Goal: Task Accomplishment & Management: Manage account settings

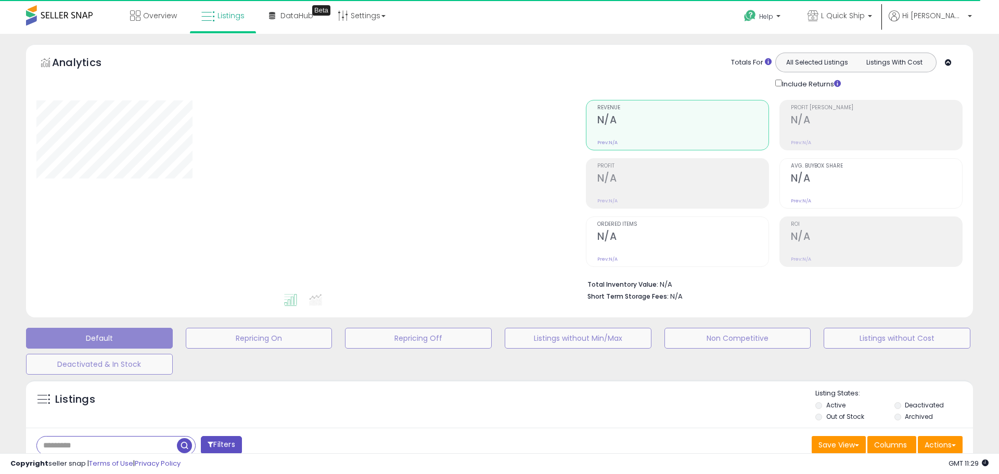
select select "**"
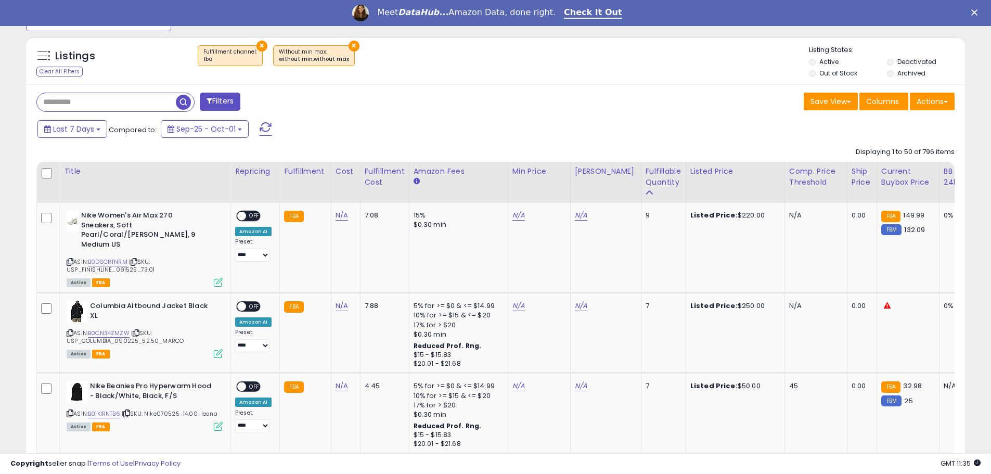
scroll to position [371, 0]
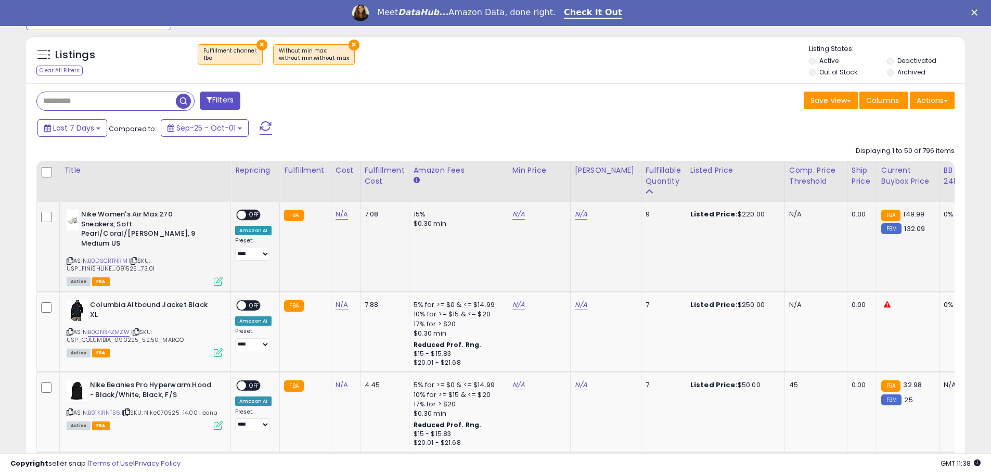
click at [508, 215] on td "N/A" at bounding box center [539, 247] width 62 height 90
click at [515, 216] on link "N/A" at bounding box center [519, 214] width 12 height 10
click at [106, 257] on link "B0DSCRTNRM" at bounding box center [108, 261] width 40 height 9
click at [486, 183] on input "number" at bounding box center [485, 189] width 93 height 18
type input "******"
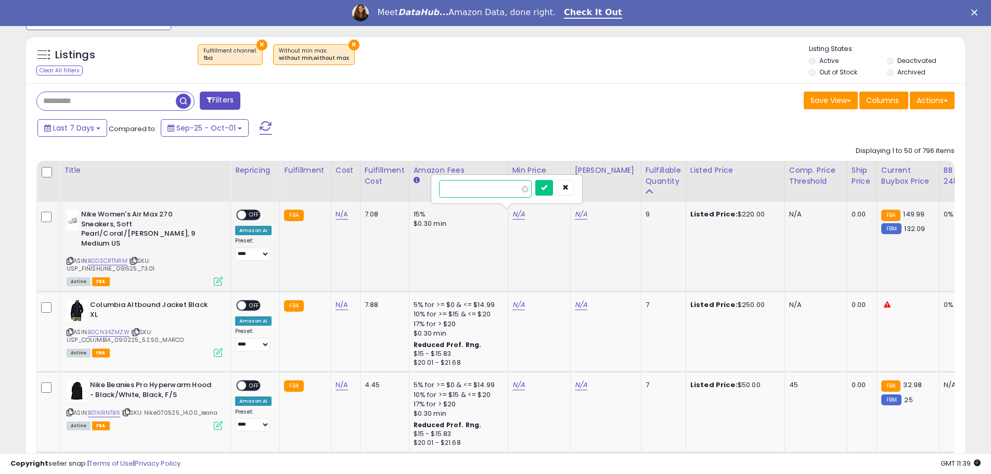
click button "submit" at bounding box center [544, 188] width 18 height 16
click at [581, 218] on link "N/A" at bounding box center [581, 214] width 12 height 10
click at [527, 188] on input "number" at bounding box center [548, 189] width 93 height 18
type input "******"
click button "submit" at bounding box center [607, 188] width 18 height 16
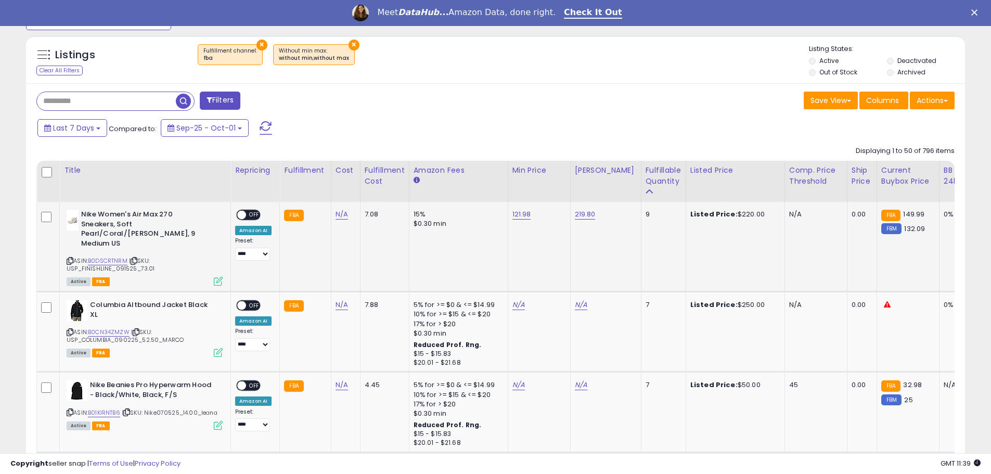
click at [251, 215] on span "OFF" at bounding box center [254, 215] width 17 height 9
click at [69, 258] on icon at bounding box center [70, 261] width 7 height 6
click at [513, 300] on link "N/A" at bounding box center [519, 305] width 12 height 10
click at [96, 328] on link "B0CN34ZMZW" at bounding box center [109, 332] width 42 height 9
click at [577, 300] on link "N/A" at bounding box center [581, 305] width 12 height 10
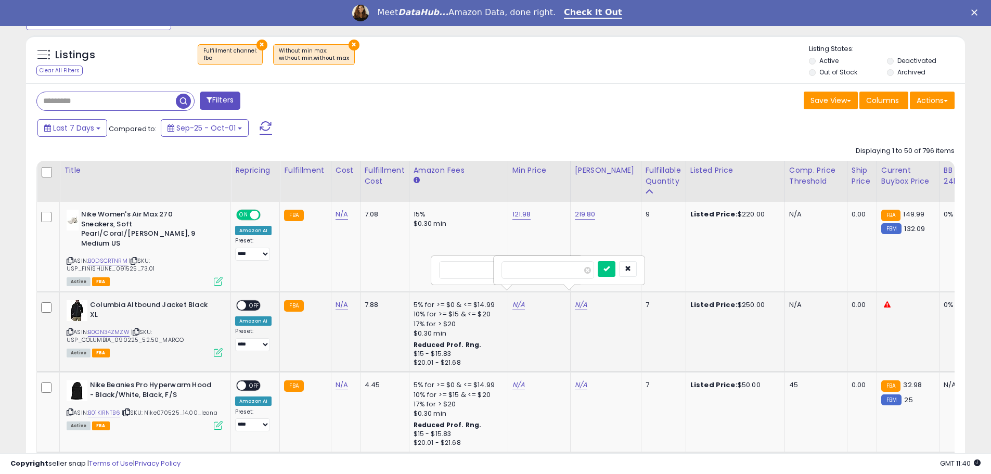
type input "******"
click button "submit" at bounding box center [607, 269] width 18 height 16
click at [514, 300] on link "N/A" at bounding box center [519, 305] width 12 height 10
click at [503, 269] on input "number" at bounding box center [485, 270] width 93 height 18
type input "*****"
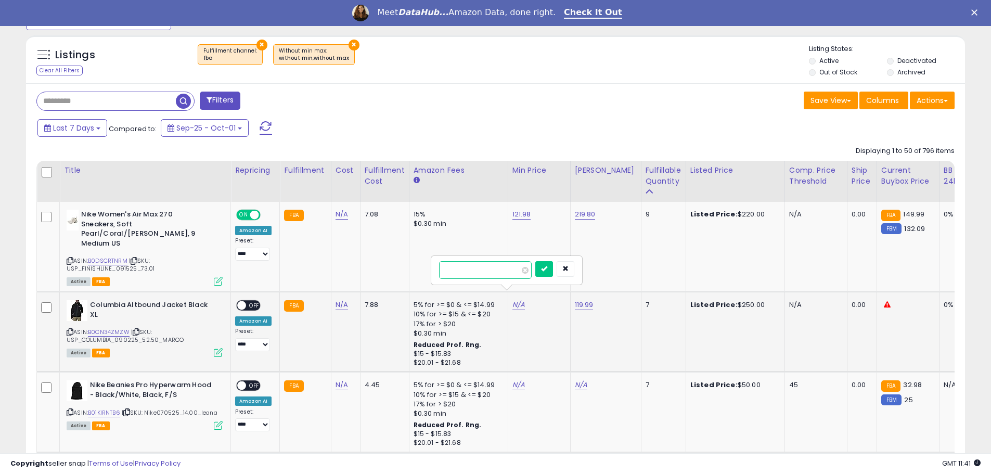
click button "submit" at bounding box center [544, 269] width 18 height 16
click at [251, 301] on span "OFF" at bounding box center [254, 305] width 17 height 9
click at [70, 329] on icon at bounding box center [70, 332] width 7 height 6
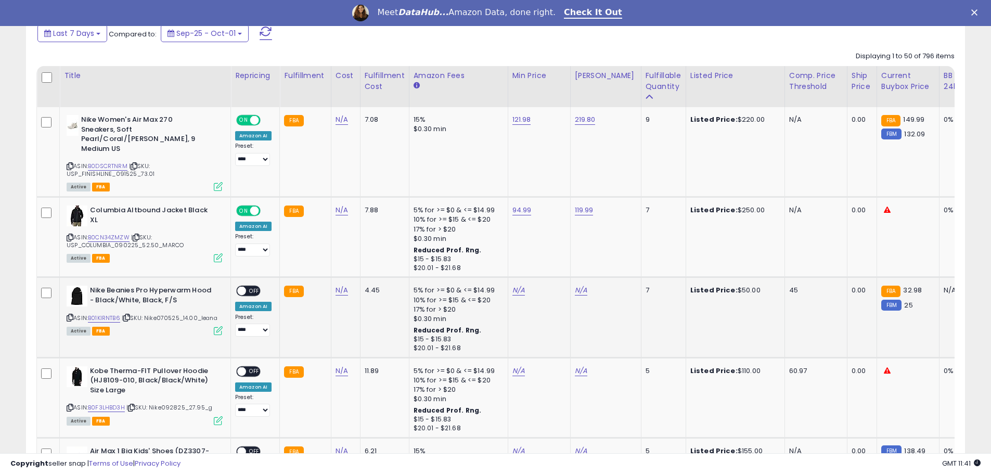
scroll to position [475, 0]
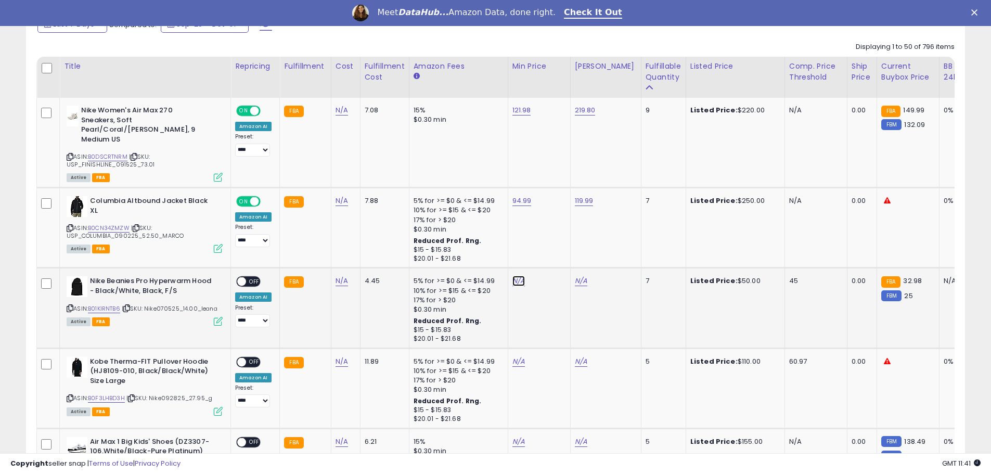
click at [515, 276] on link "N/A" at bounding box center [519, 281] width 12 height 10
click at [107, 304] on link "B01KIRNTB6" at bounding box center [104, 308] width 32 height 9
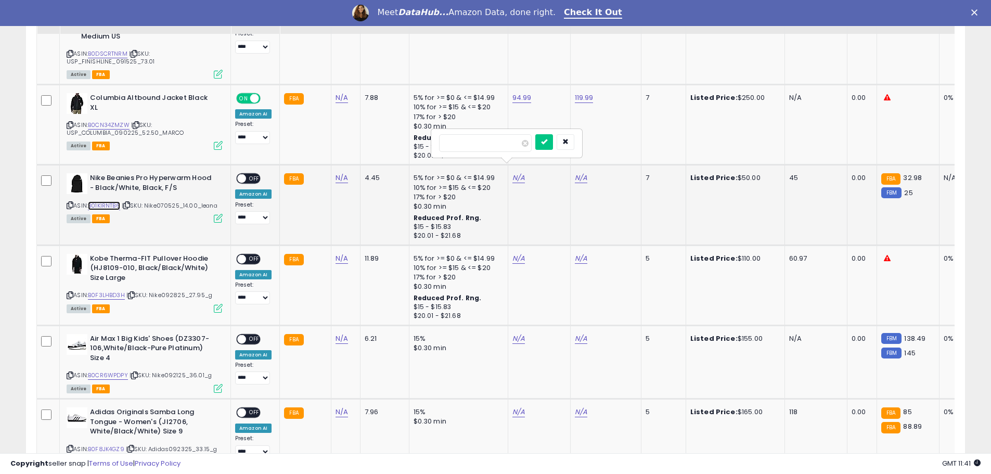
scroll to position [579, 0]
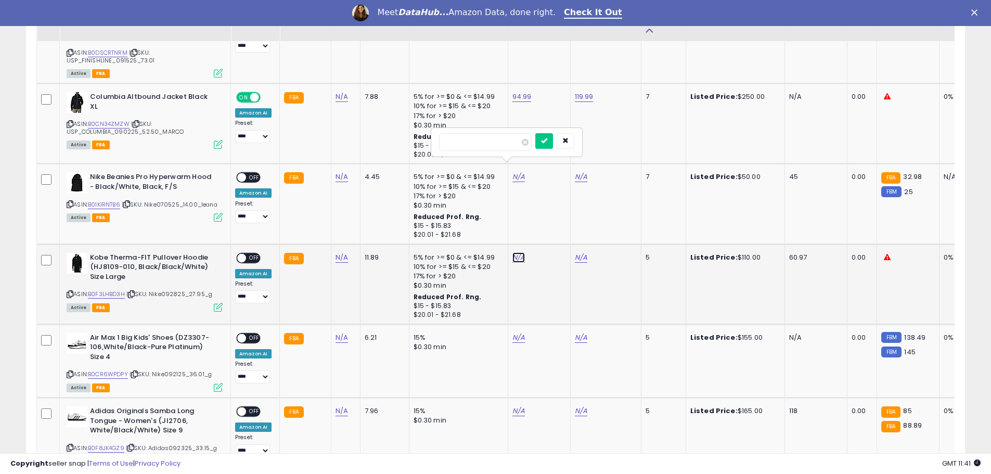
click at [516, 252] on link "N/A" at bounding box center [519, 257] width 12 height 10
click at [108, 290] on link "B0F3LHBD3H" at bounding box center [106, 294] width 37 height 9
click at [489, 220] on input "number" at bounding box center [485, 222] width 93 height 18
type input "*****"
click button "submit" at bounding box center [544, 221] width 18 height 16
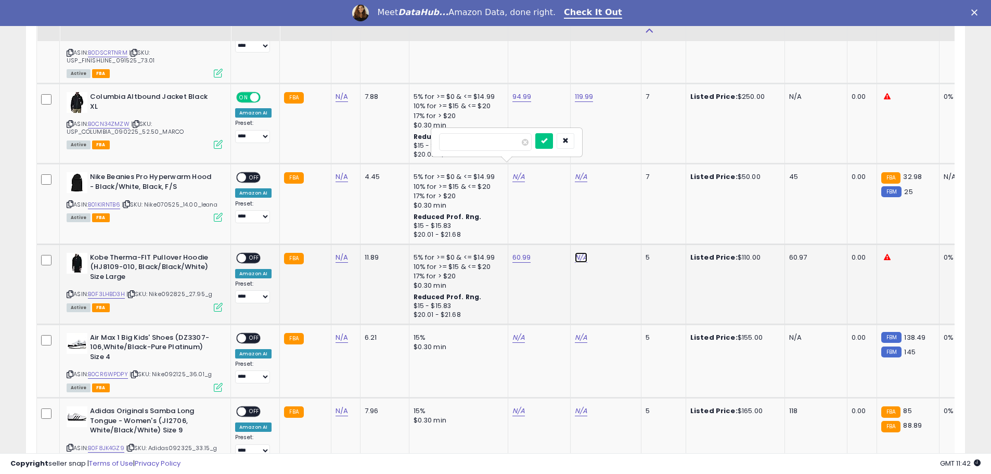
click at [576, 252] on link "N/A" at bounding box center [581, 257] width 12 height 10
click at [538, 222] on input "number" at bounding box center [548, 222] width 93 height 18
type input "******"
click button "submit" at bounding box center [607, 221] width 18 height 16
click at [258, 253] on span "OFF" at bounding box center [254, 257] width 17 height 9
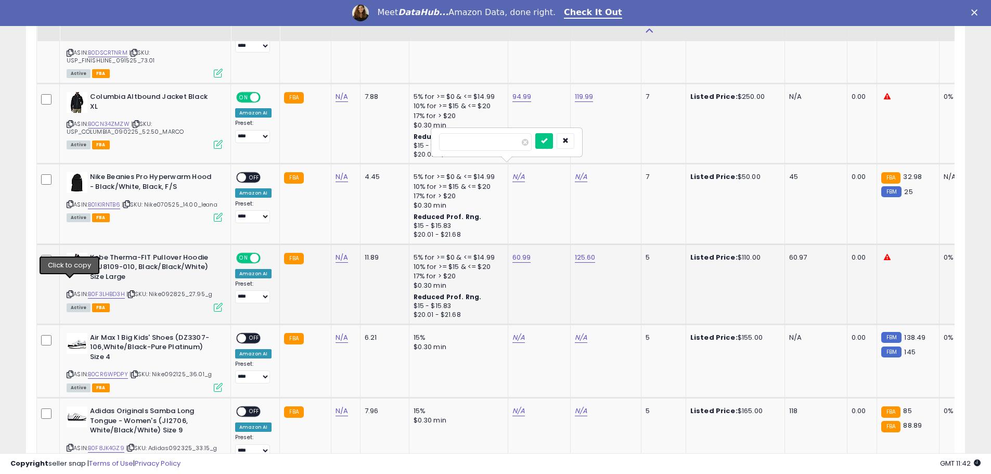
drag, startPoint x: 70, startPoint y: 285, endPoint x: 76, endPoint y: 282, distance: 7.5
click at [70, 291] on icon at bounding box center [70, 294] width 7 height 6
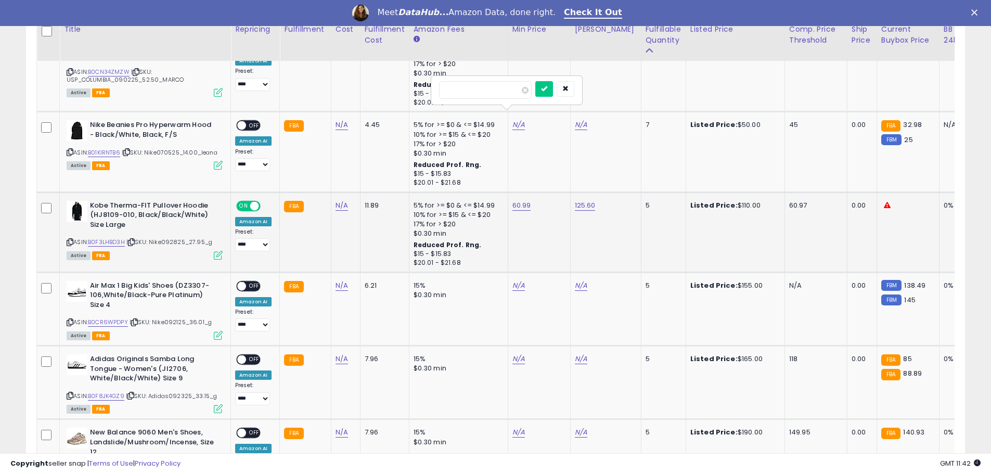
scroll to position [683, 0]
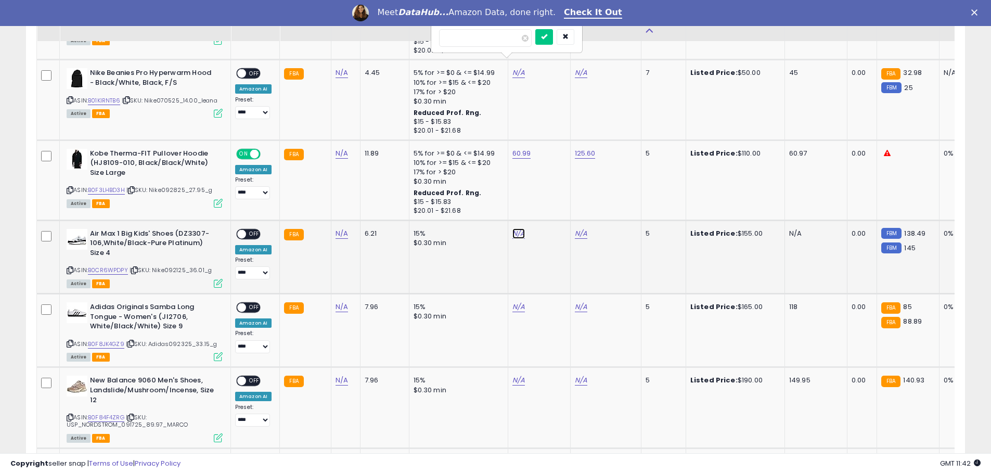
click at [513, 228] on link "N/A" at bounding box center [519, 233] width 12 height 10
click at [97, 266] on link "B0CR6WPDPY" at bounding box center [108, 270] width 40 height 9
click at [471, 202] on input "number" at bounding box center [485, 198] width 93 height 18
type input "*****"
click button "submit" at bounding box center [544, 197] width 18 height 16
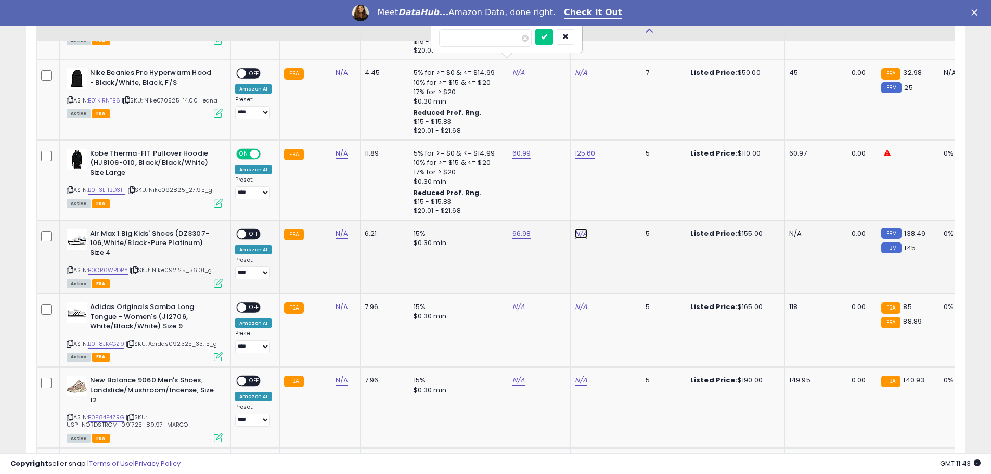
click at [579, 228] on link "N/A" at bounding box center [581, 233] width 12 height 10
click at [535, 198] on input "number" at bounding box center [548, 198] width 93 height 18
type input "******"
click button "submit" at bounding box center [607, 197] width 18 height 16
click at [254, 229] on span "OFF" at bounding box center [254, 233] width 17 height 9
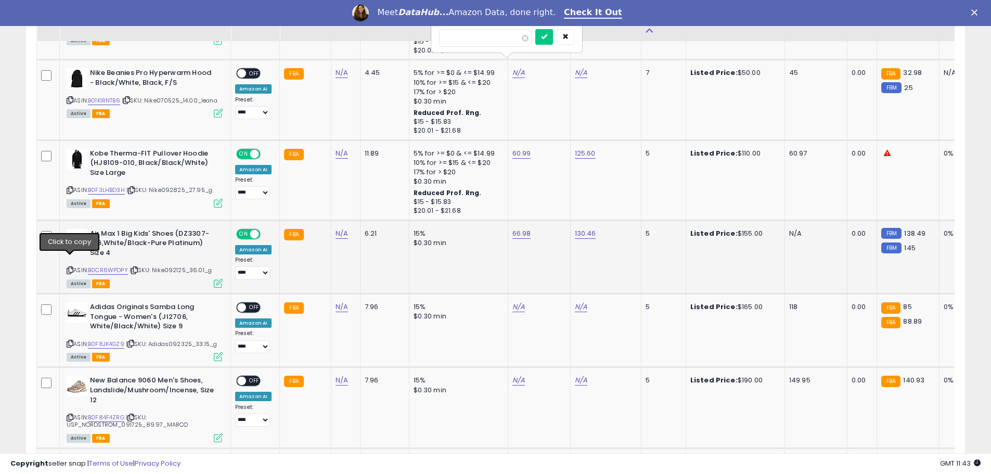
click at [71, 267] on icon at bounding box center [70, 270] width 7 height 6
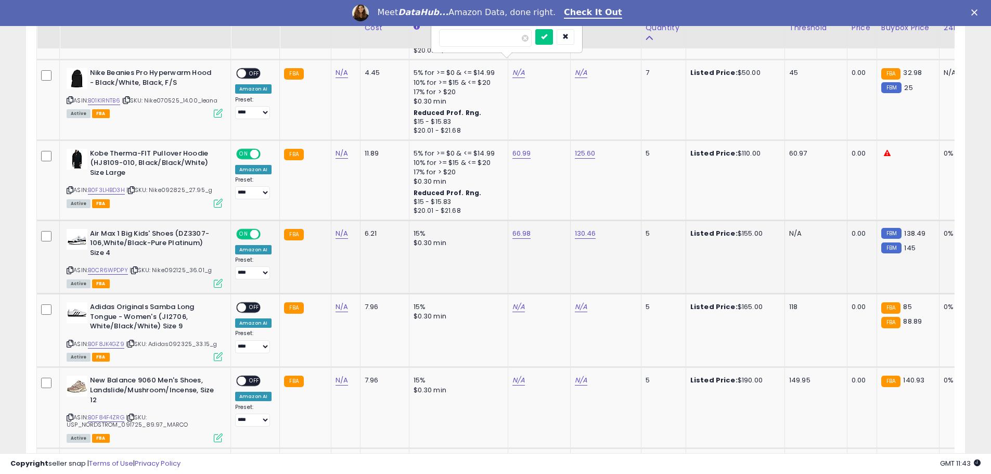
scroll to position [735, 0]
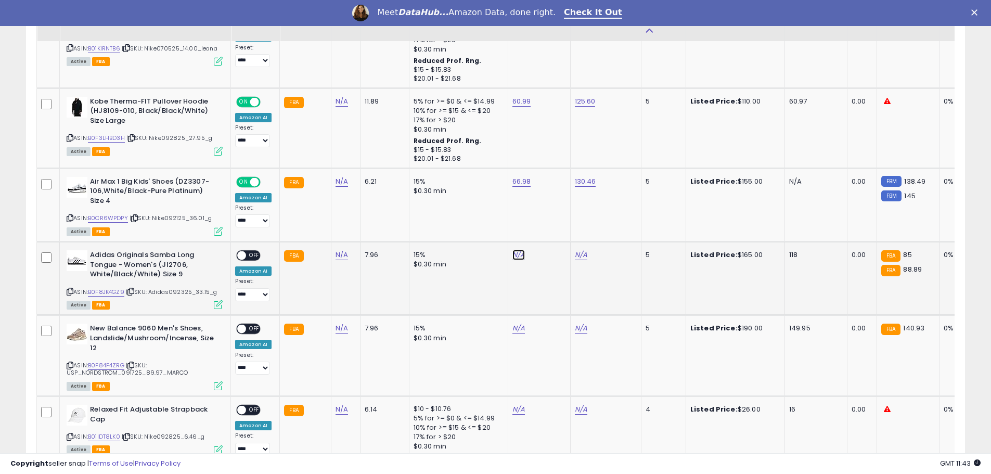
click at [517, 250] on link "N/A" at bounding box center [519, 255] width 12 height 10
click at [102, 288] on link "B0F8JK4GZ9" at bounding box center [106, 292] width 36 height 9
click at [496, 221] on input "number" at bounding box center [485, 220] width 93 height 18
type input "*****"
click button "submit" at bounding box center [544, 219] width 18 height 16
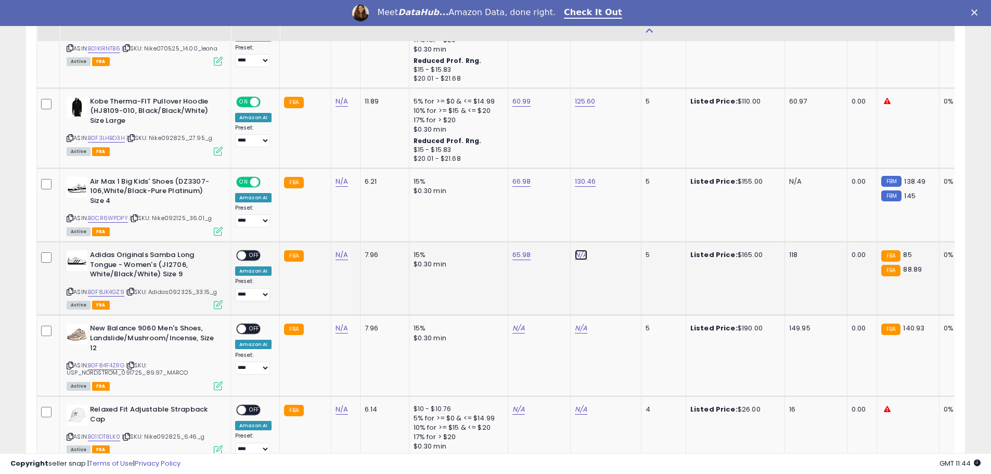
click at [577, 250] on link "N/A" at bounding box center [581, 255] width 12 height 10
drag, startPoint x: 523, startPoint y: 221, endPoint x: 532, endPoint y: 223, distance: 8.5
click at [526, 223] on input "number" at bounding box center [548, 220] width 93 height 18
type input "******"
click button "submit" at bounding box center [607, 219] width 18 height 16
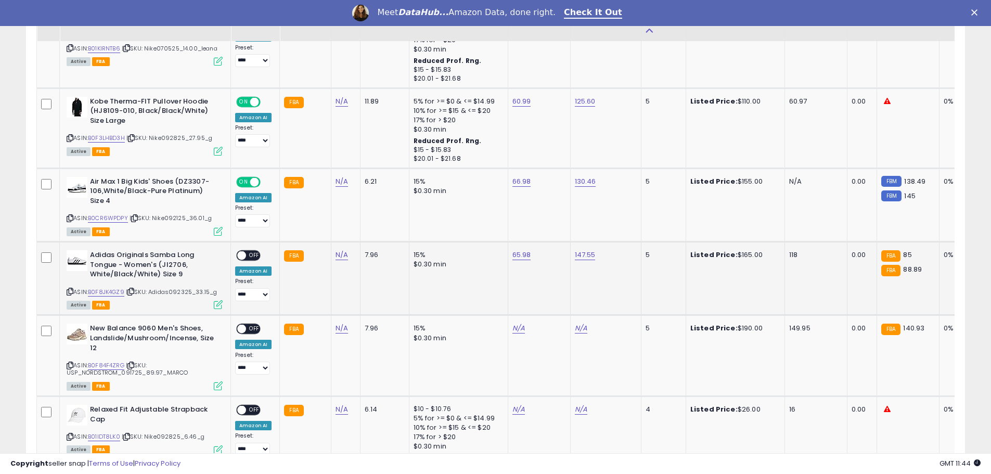
drag, startPoint x: 249, startPoint y: 244, endPoint x: 231, endPoint y: 270, distance: 31.8
click at [249, 251] on span "OFF" at bounding box center [254, 255] width 17 height 9
click at [69, 289] on icon at bounding box center [70, 292] width 7 height 6
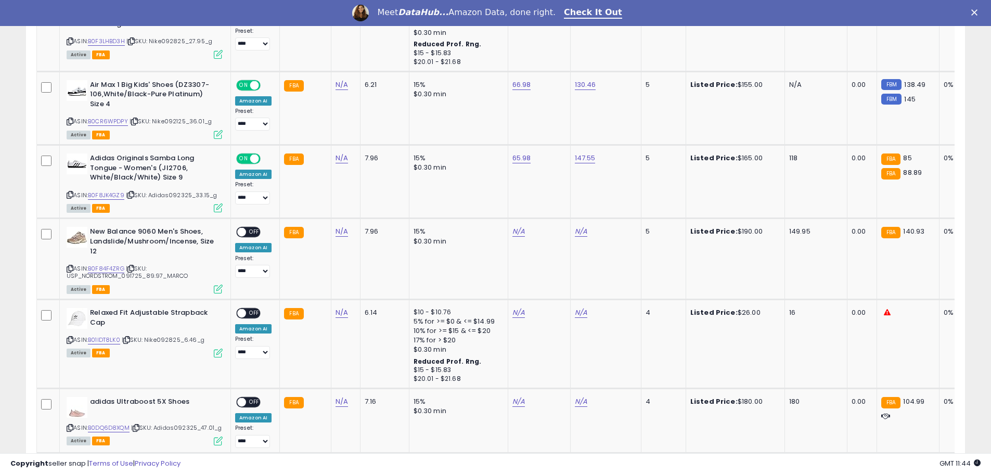
scroll to position [839, 0]
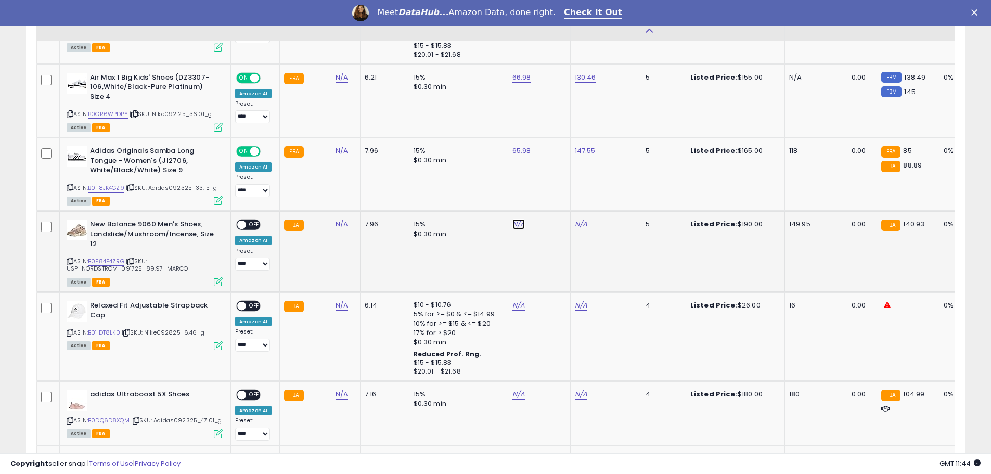
click at [515, 219] on link "N/A" at bounding box center [519, 224] width 12 height 10
click at [105, 257] on link "B0F84F4ZRG" at bounding box center [106, 261] width 36 height 9
click at [71, 259] on icon at bounding box center [70, 262] width 7 height 6
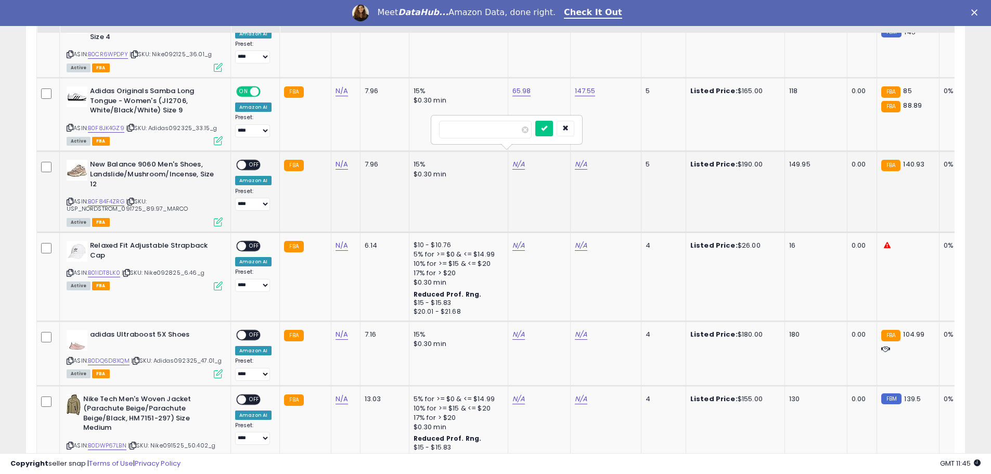
scroll to position [943, 0]
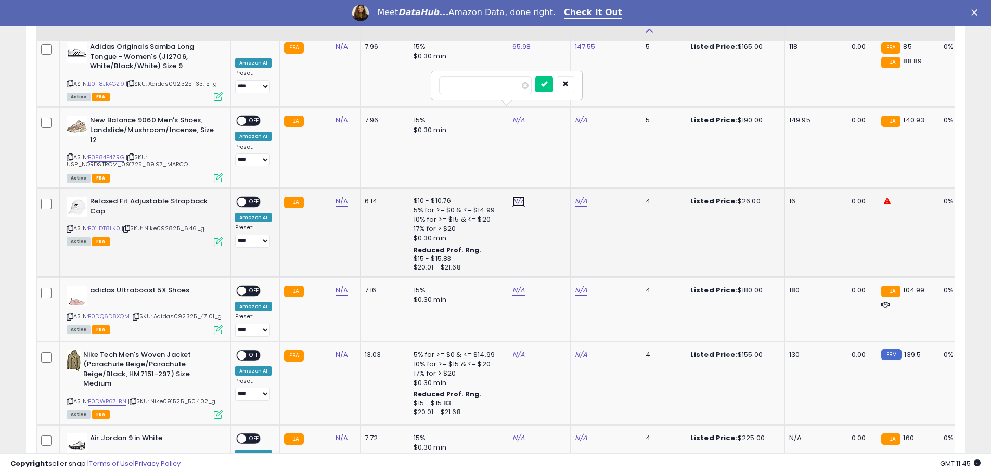
click at [517, 196] on link "N/A" at bounding box center [519, 201] width 12 height 10
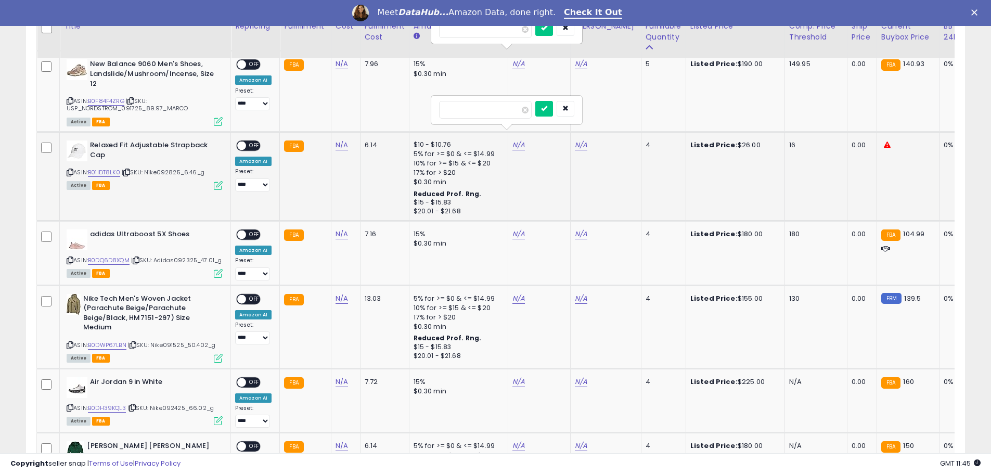
scroll to position [1047, 0]
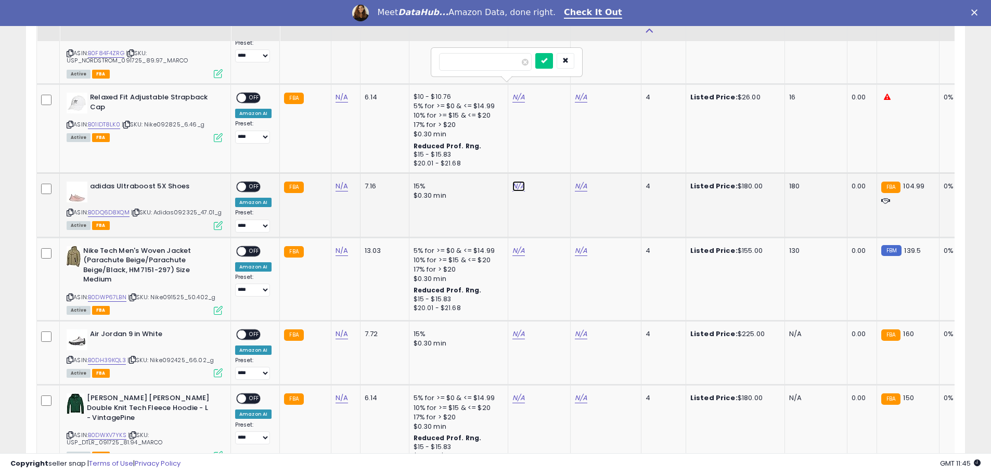
click at [519, 181] on link "N/A" at bounding box center [519, 186] width 12 height 10
click at [100, 208] on link "B0DQ6D8XQM" at bounding box center [109, 212] width 42 height 9
click at [479, 150] on input "number" at bounding box center [485, 151] width 93 height 18
type input "*****"
click button "submit" at bounding box center [544, 150] width 18 height 16
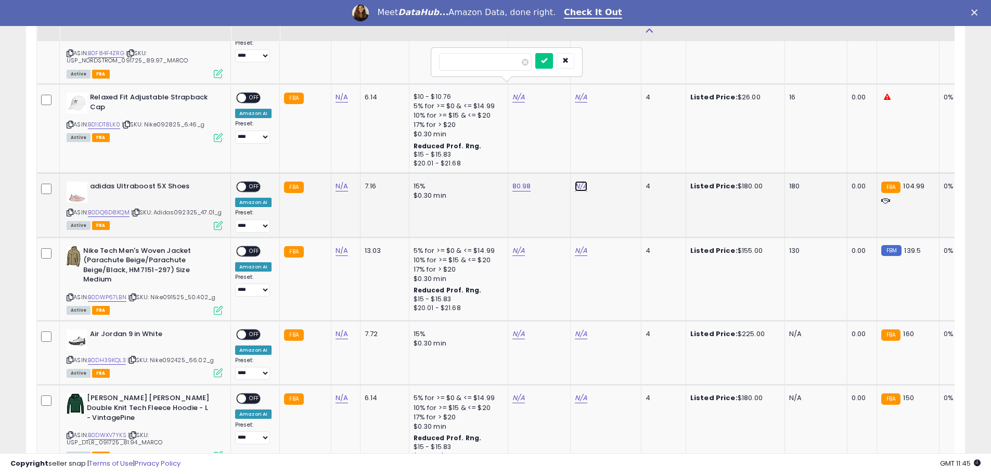
click at [581, 181] on link "N/A" at bounding box center [581, 186] width 12 height 10
click at [536, 143] on input "number" at bounding box center [548, 151] width 93 height 18
type input "******"
click at [610, 146] on icon "submit" at bounding box center [607, 149] width 6 height 6
click at [578, 181] on link "164.95" at bounding box center [585, 186] width 21 height 10
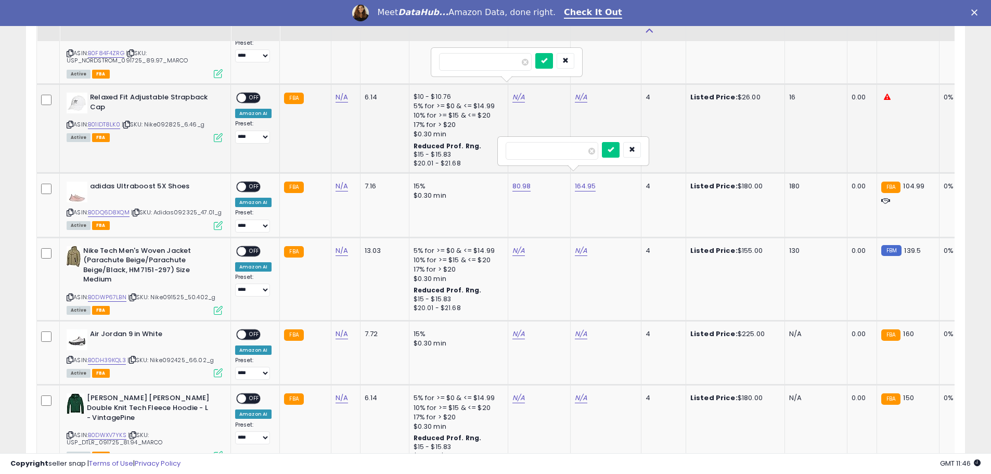
drag, startPoint x: 498, startPoint y: 155, endPoint x: 491, endPoint y: 155, distance: 6.8
type input "******"
click button "submit" at bounding box center [611, 150] width 18 height 16
click at [254, 183] on span "OFF" at bounding box center [254, 187] width 17 height 9
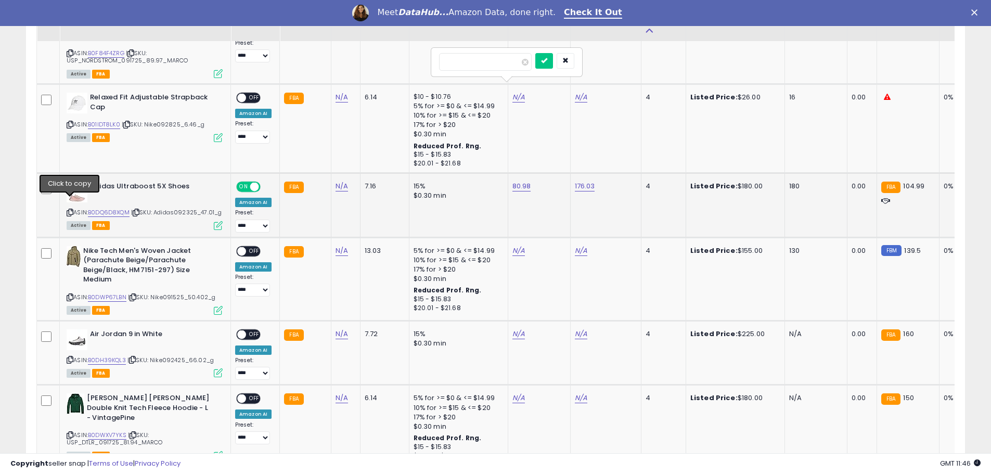
click at [69, 210] on icon at bounding box center [70, 213] width 7 height 6
click at [514, 246] on link "N/A" at bounding box center [519, 251] width 12 height 10
click at [104, 295] on link "B0DWP67LBN" at bounding box center [107, 297] width 39 height 9
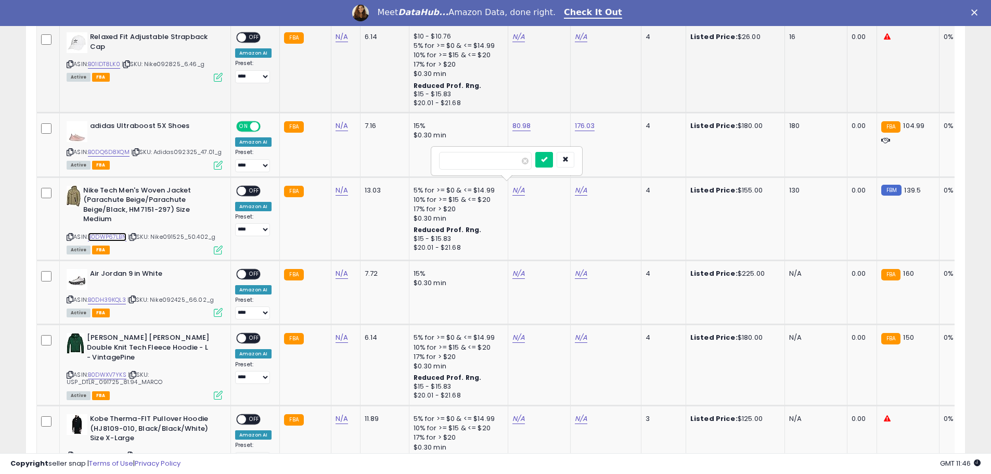
scroll to position [1151, 0]
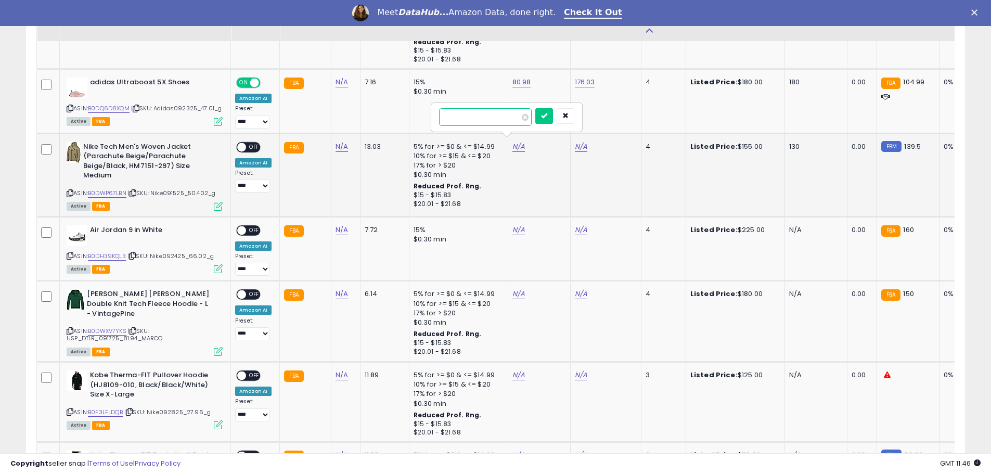
click at [454, 111] on input "number" at bounding box center [485, 117] width 93 height 18
type input "*****"
click button "submit" at bounding box center [544, 116] width 18 height 16
click at [582, 142] on link "N/A" at bounding box center [581, 147] width 12 height 10
click at [539, 117] on input "number" at bounding box center [548, 117] width 93 height 18
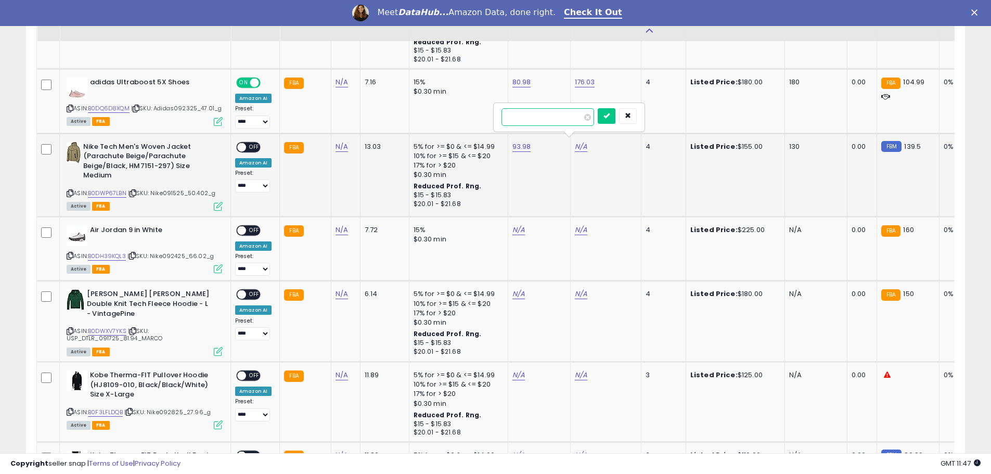
type input "******"
click button "submit" at bounding box center [607, 116] width 18 height 16
click at [253, 143] on span "OFF" at bounding box center [254, 147] width 17 height 9
drag, startPoint x: 71, startPoint y: 187, endPoint x: 85, endPoint y: 182, distance: 14.8
click at [71, 190] on icon at bounding box center [70, 193] width 7 height 6
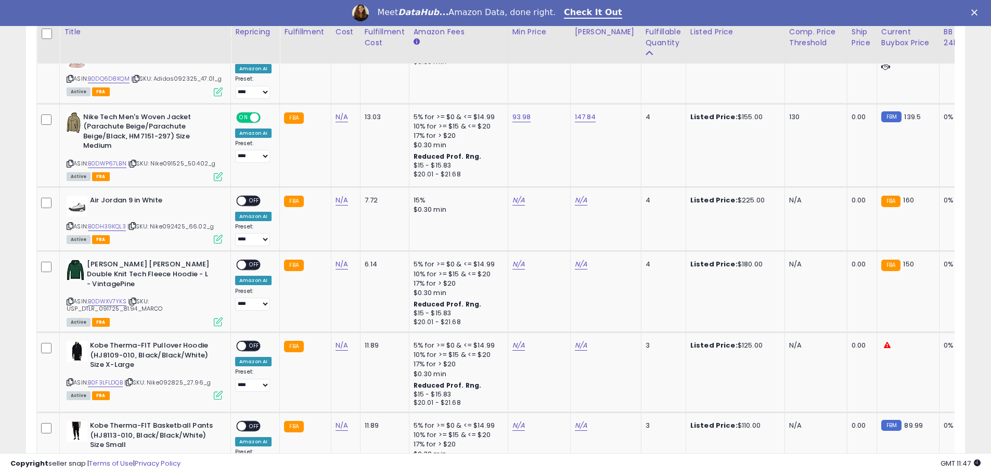
scroll to position [1203, 0]
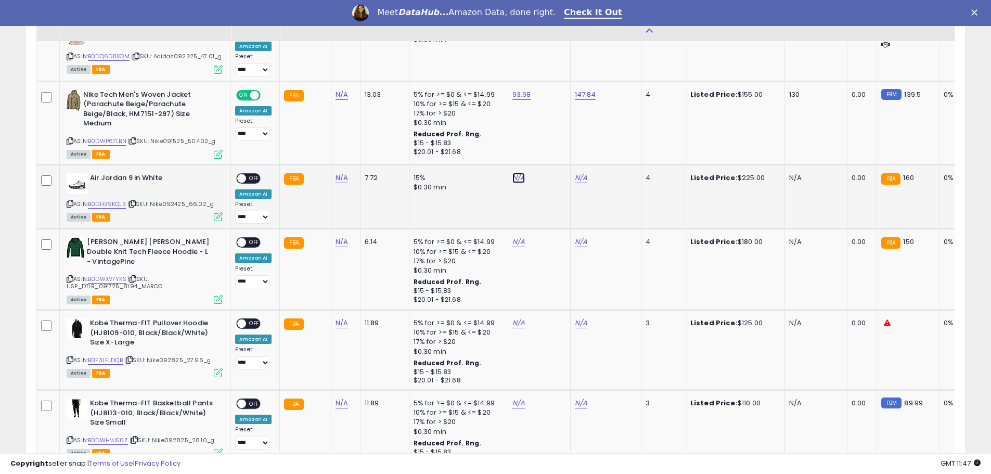
click at [518, 174] on link "N/A" at bounding box center [519, 178] width 12 height 10
click at [114, 200] on link "B0DH39KQL3" at bounding box center [107, 204] width 38 height 9
click at [505, 148] on input "number" at bounding box center [485, 148] width 93 height 18
type input "******"
click button "submit" at bounding box center [544, 147] width 18 height 16
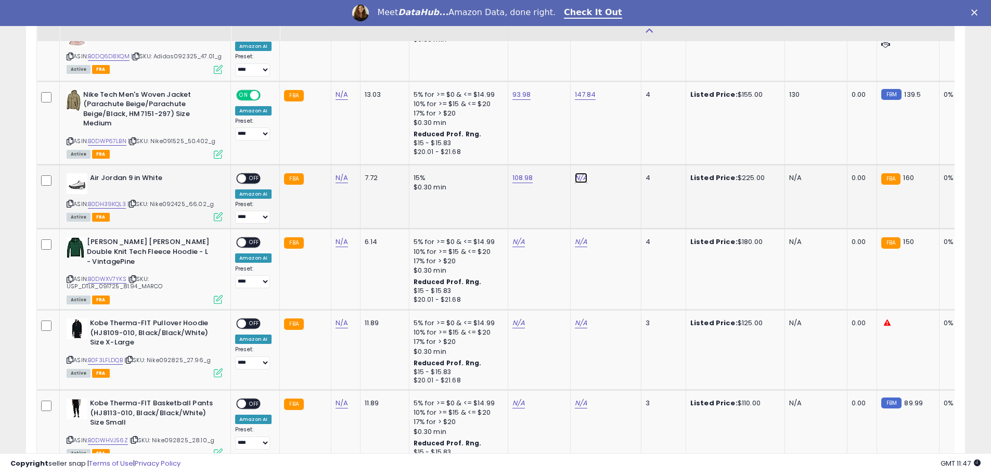
click at [578, 174] on link "N/A" at bounding box center [581, 178] width 12 height 10
click at [535, 143] on input "number" at bounding box center [548, 148] width 93 height 18
type input "******"
click button "submit" at bounding box center [607, 147] width 18 height 16
click at [256, 174] on span "OFF" at bounding box center [254, 178] width 17 height 9
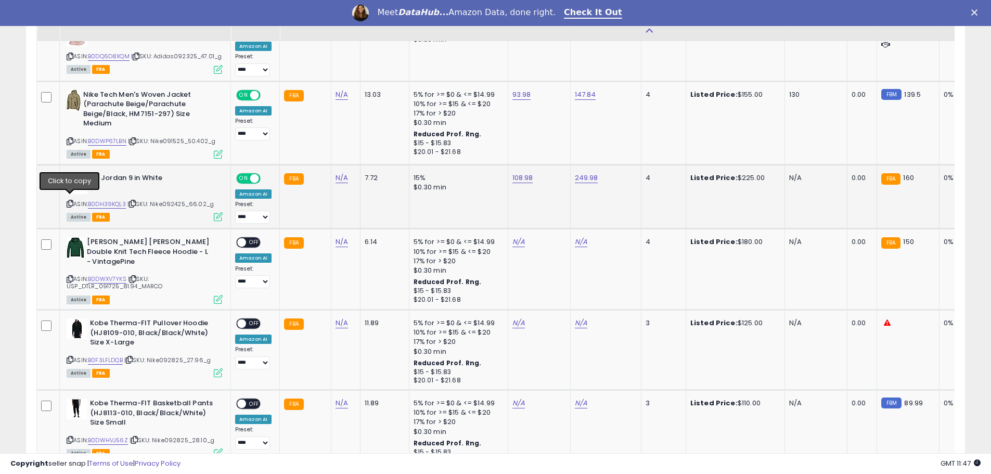
drag, startPoint x: 69, startPoint y: 198, endPoint x: 341, endPoint y: 187, distance: 272.9
click at [73, 201] on icon at bounding box center [70, 204] width 7 height 6
click at [515, 240] on link "N/A" at bounding box center [519, 242] width 12 height 10
click at [99, 275] on link "B0DWXV7YKS" at bounding box center [107, 279] width 39 height 9
click at [490, 212] on input "number" at bounding box center [485, 213] width 93 height 18
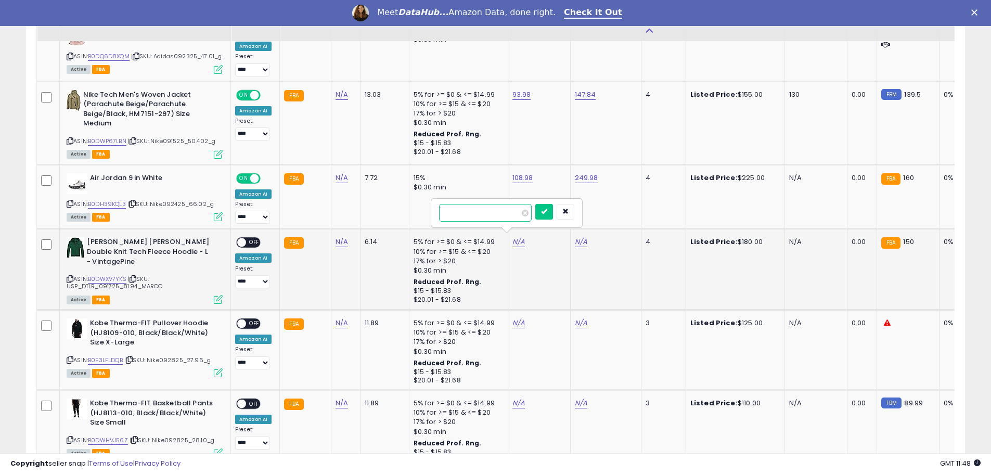
type input "******"
click button "submit" at bounding box center [544, 212] width 18 height 16
click at [578, 240] on link "N/A" at bounding box center [581, 242] width 12 height 10
click at [526, 212] on input "number" at bounding box center [548, 213] width 93 height 18
type input "******"
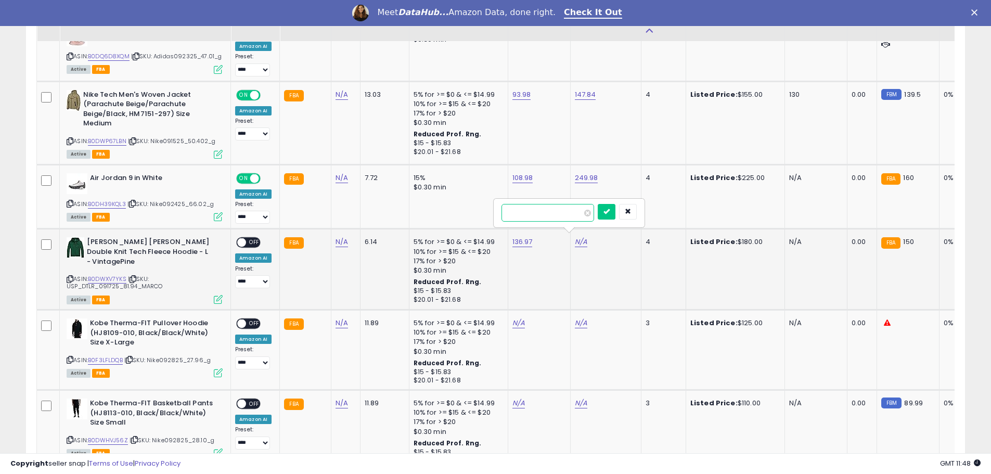
click button "submit" at bounding box center [607, 212] width 18 height 16
click at [252, 241] on span "OFF" at bounding box center [254, 242] width 17 height 9
drag, startPoint x: 71, startPoint y: 274, endPoint x: 91, endPoint y: 270, distance: 20.2
click at [71, 276] on icon at bounding box center [70, 279] width 7 height 6
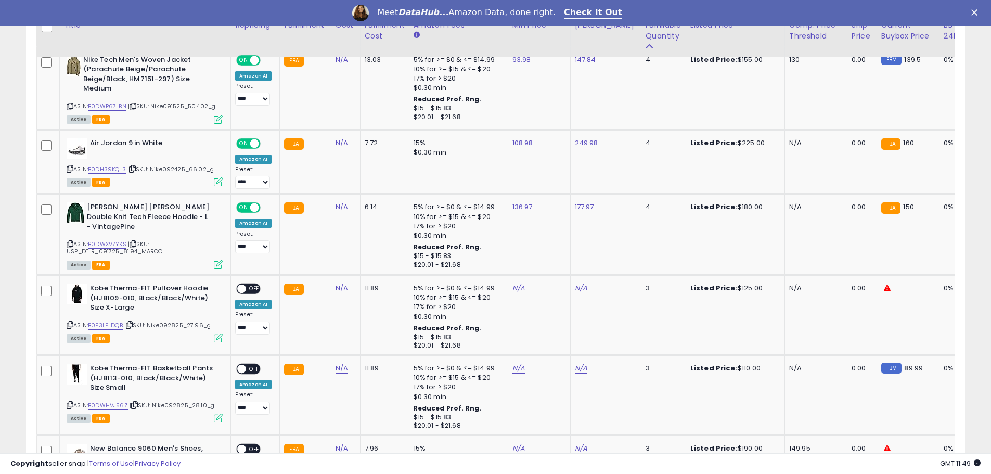
scroll to position [1307, 0]
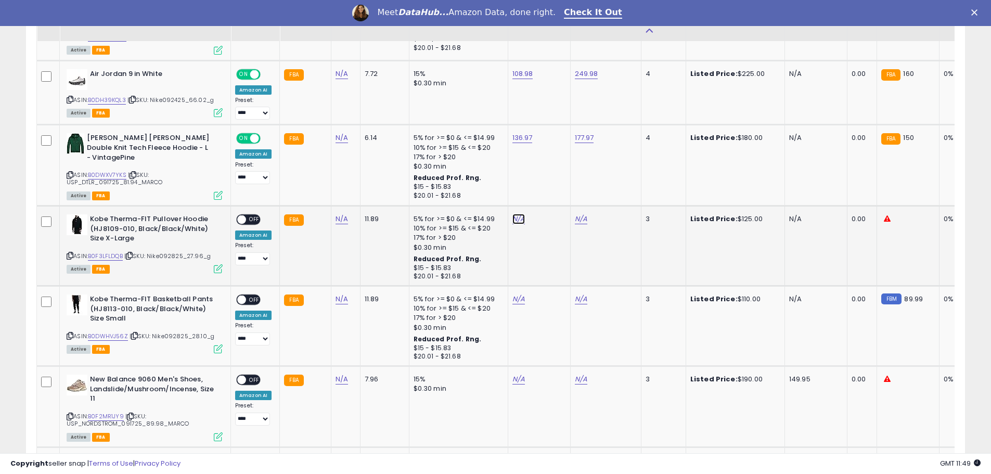
click at [516, 217] on link "N/A" at bounding box center [519, 219] width 12 height 10
click at [108, 252] on link "B0F3LFLDQB" at bounding box center [105, 256] width 35 height 9
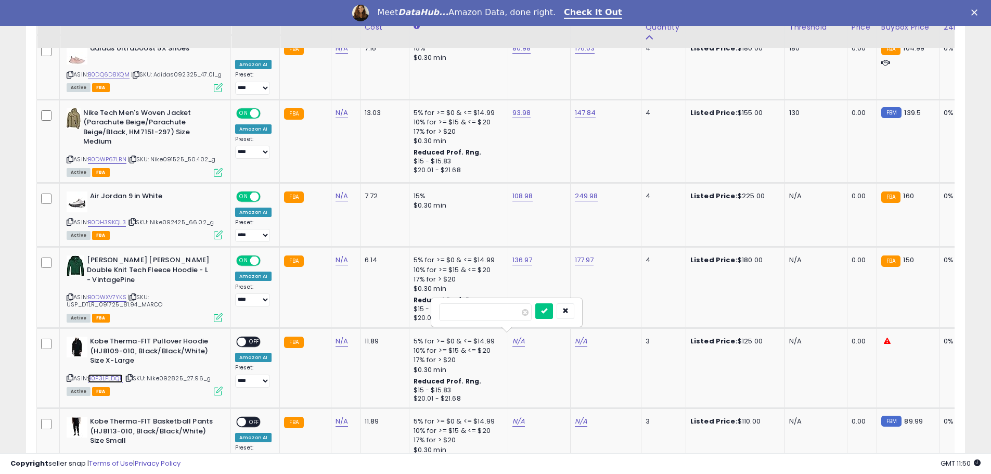
scroll to position [1203, 0]
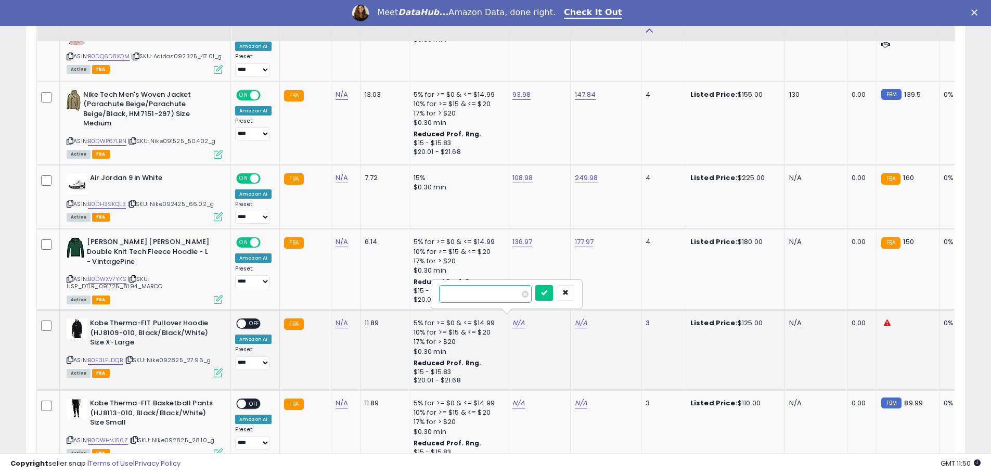
click at [478, 293] on input "number" at bounding box center [485, 294] width 93 height 18
type input "*****"
click button "submit" at bounding box center [544, 293] width 18 height 16
click at [581, 320] on link "N/A" at bounding box center [581, 323] width 12 height 10
click at [537, 290] on input "number" at bounding box center [548, 294] width 93 height 18
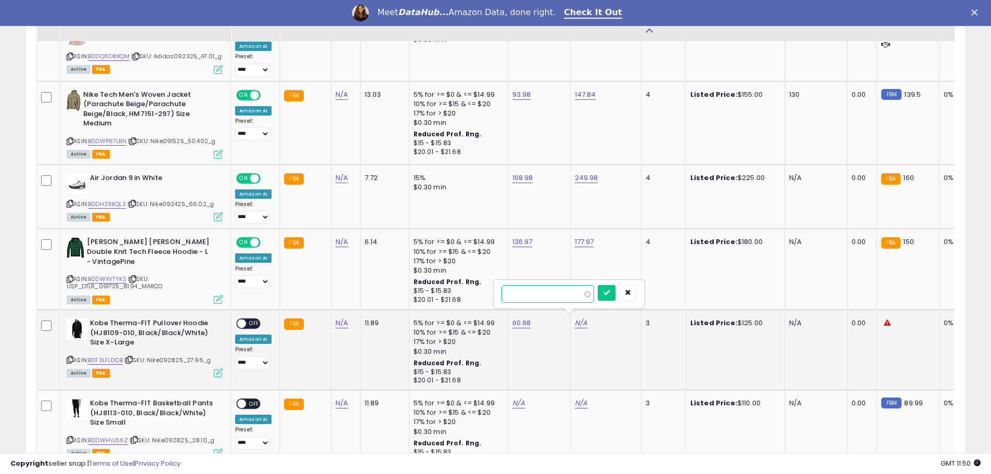
type input "******"
click button "submit" at bounding box center [607, 293] width 18 height 16
click at [256, 322] on span "OFF" at bounding box center [254, 324] width 17 height 9
drag, startPoint x: 68, startPoint y: 354, endPoint x: 137, endPoint y: 344, distance: 69.8
click at [73, 357] on icon at bounding box center [70, 360] width 7 height 6
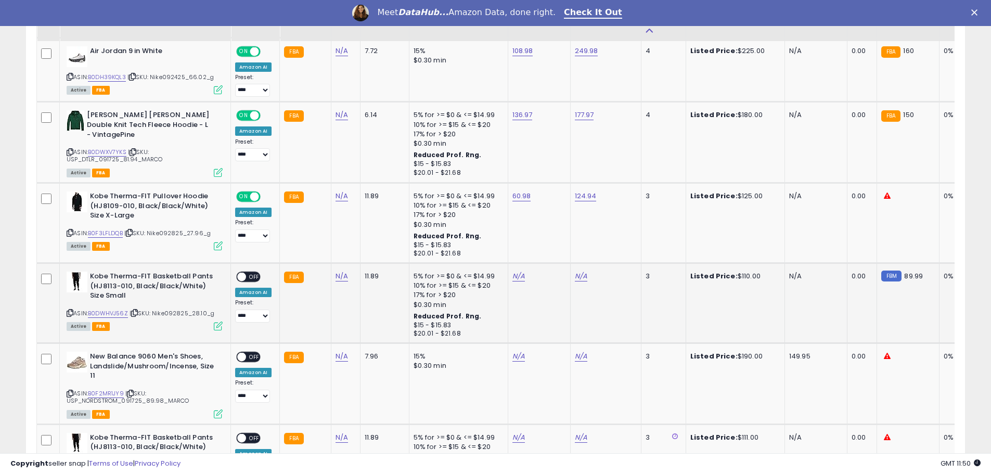
scroll to position [1359, 0]
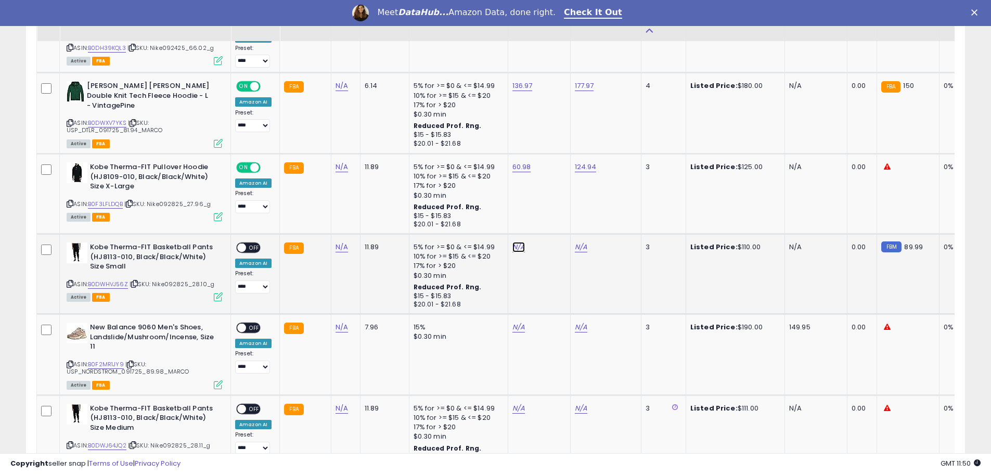
click at [514, 242] on link "N/A" at bounding box center [519, 247] width 12 height 10
click at [109, 280] on link "B0DWHVJ56Z" at bounding box center [108, 284] width 40 height 9
click at [576, 245] on link "N/A" at bounding box center [581, 247] width 12 height 10
type input "*****"
click button "submit" at bounding box center [607, 217] width 18 height 16
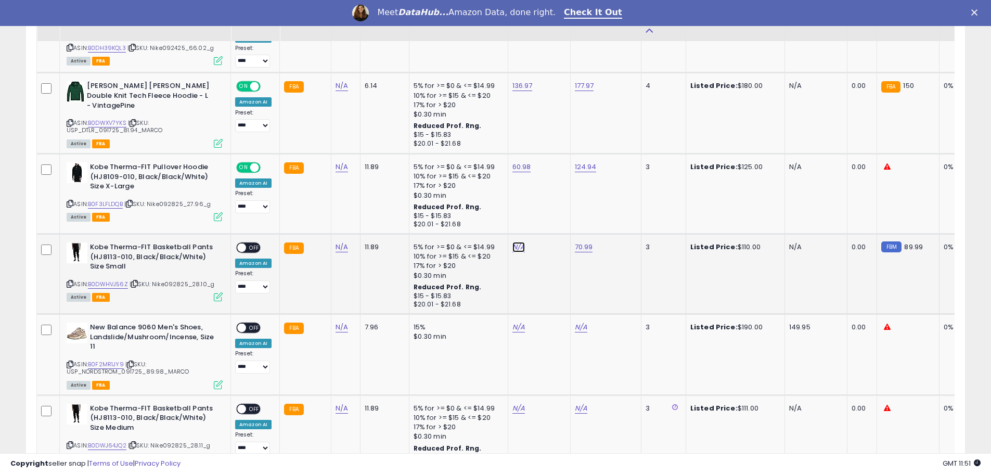
click at [515, 242] on link "N/A" at bounding box center [519, 247] width 12 height 10
click at [477, 218] on input "number" at bounding box center [485, 218] width 93 height 18
type input "*****"
click button "submit" at bounding box center [544, 217] width 18 height 16
click at [581, 244] on link "70.99" at bounding box center [584, 247] width 18 height 10
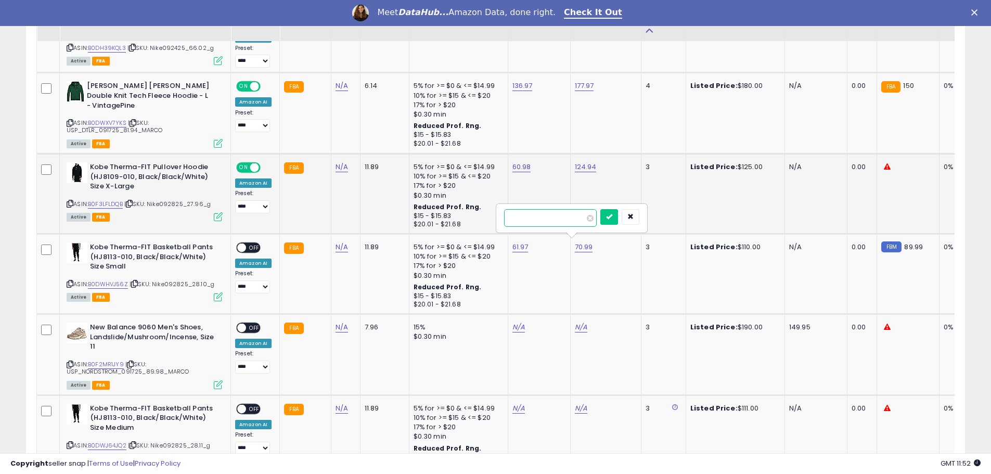
drag, startPoint x: 547, startPoint y: 221, endPoint x: 490, endPoint y: 220, distance: 56.7
type input "*****"
click button "submit" at bounding box center [610, 217] width 18 height 16
click at [249, 244] on span "OFF" at bounding box center [254, 248] width 17 height 9
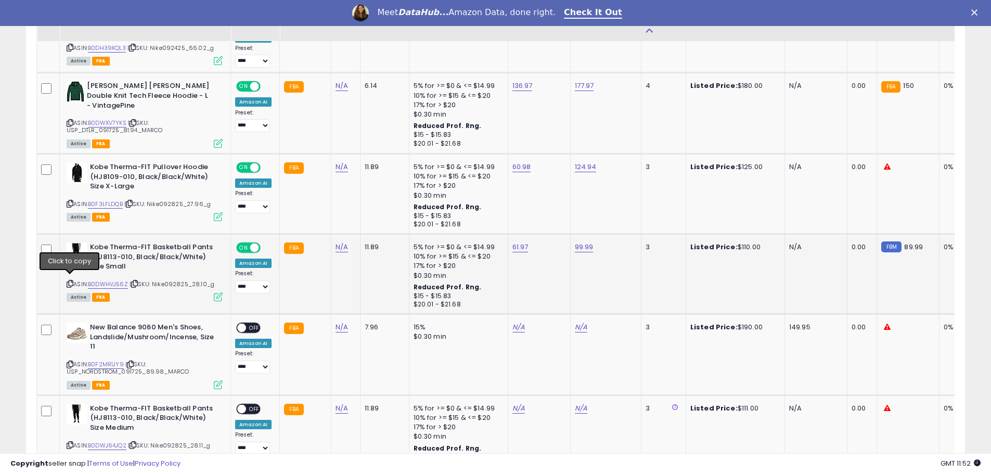
click at [71, 281] on icon at bounding box center [70, 284] width 7 height 6
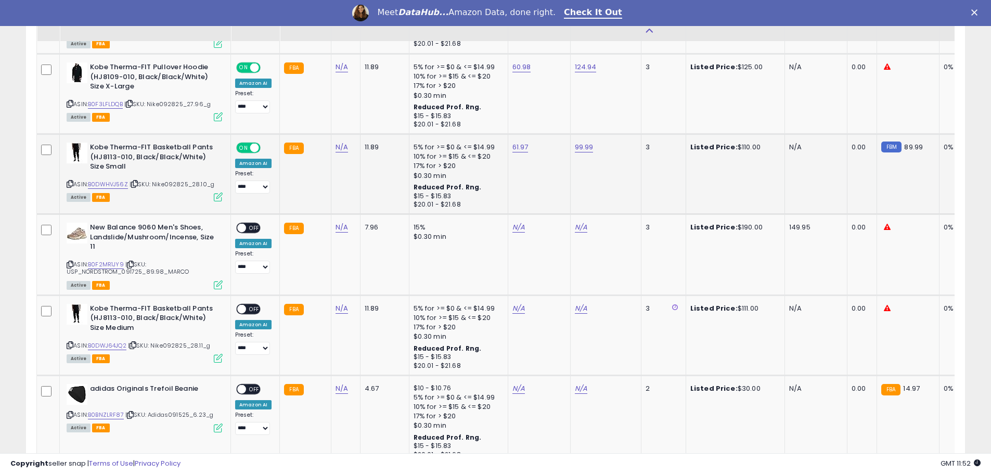
scroll to position [1463, 0]
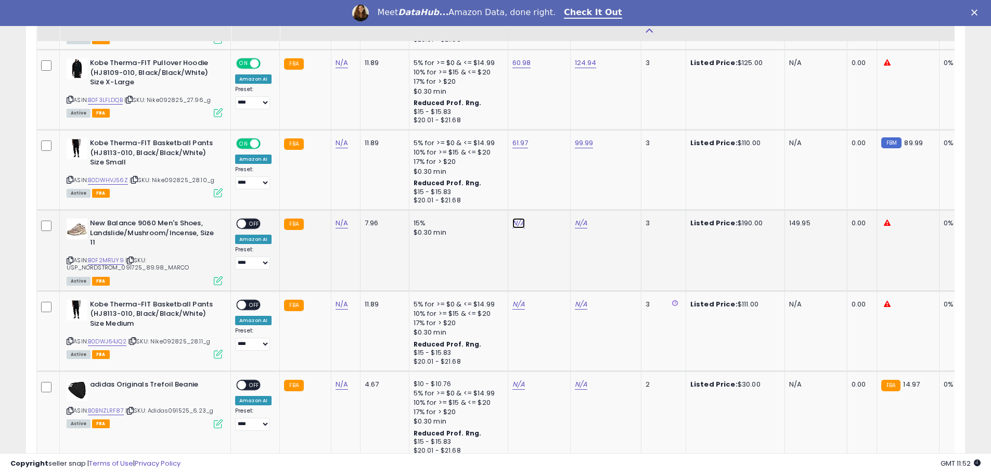
click at [514, 218] on link "N/A" at bounding box center [519, 223] width 12 height 10
click at [103, 256] on link "B0F2MR1JY9" at bounding box center [106, 260] width 36 height 9
click at [453, 195] on input "number" at bounding box center [485, 194] width 93 height 18
type input "******"
click button "submit" at bounding box center [544, 193] width 18 height 16
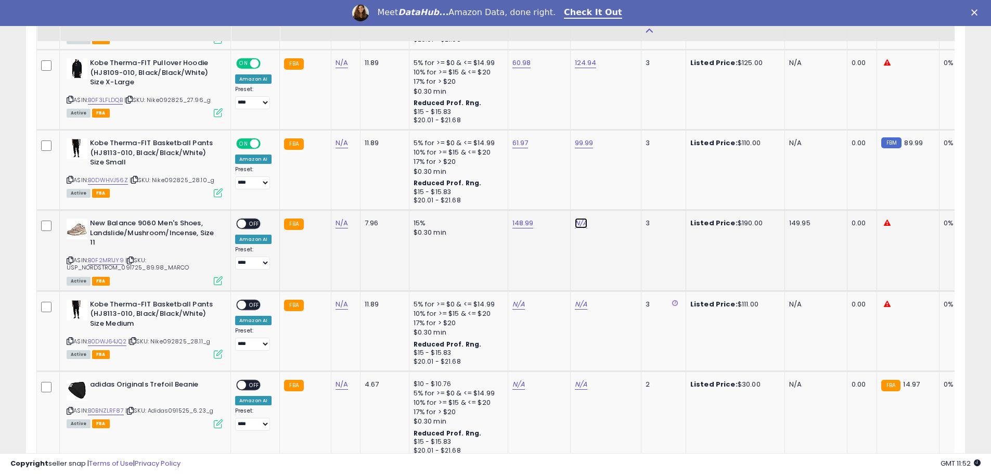
click at [582, 222] on link "N/A" at bounding box center [581, 223] width 12 height 10
click at [525, 198] on input "number" at bounding box center [548, 194] width 93 height 18
type input "******"
click button "submit" at bounding box center [607, 193] width 18 height 16
click at [254, 221] on span "OFF" at bounding box center [254, 224] width 17 height 9
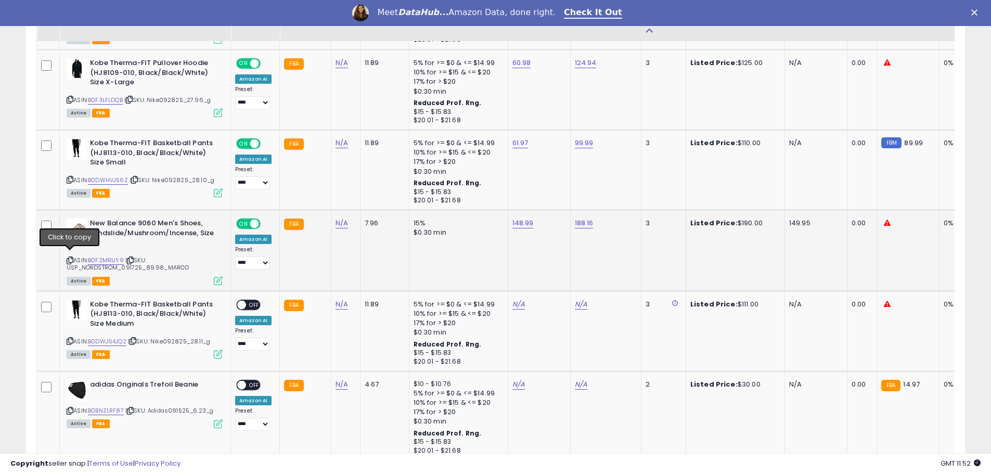
drag, startPoint x: 71, startPoint y: 256, endPoint x: 940, endPoint y: 242, distance: 869.1
click at [71, 258] on icon at bounding box center [70, 261] width 7 height 6
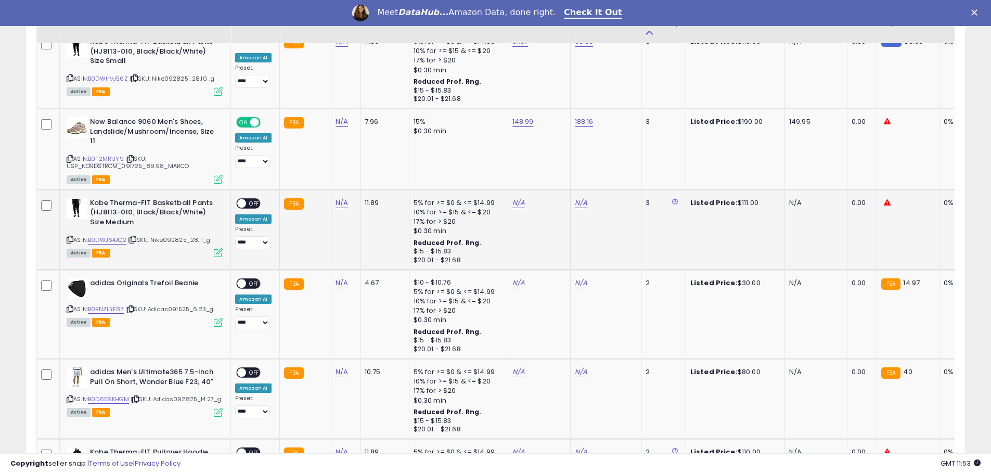
scroll to position [1567, 0]
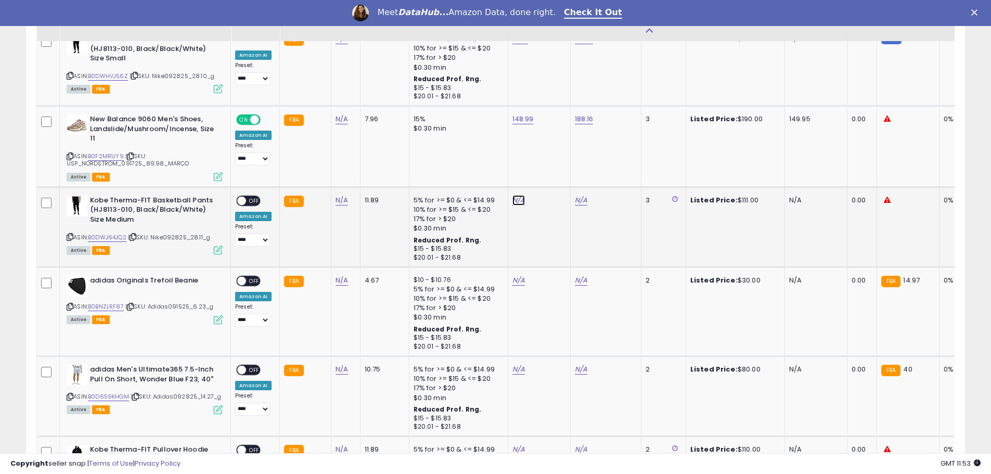
click at [514, 199] on link "N/A" at bounding box center [519, 200] width 12 height 10
click at [108, 233] on link "B0DWJ64JQ2" at bounding box center [107, 237] width 39 height 9
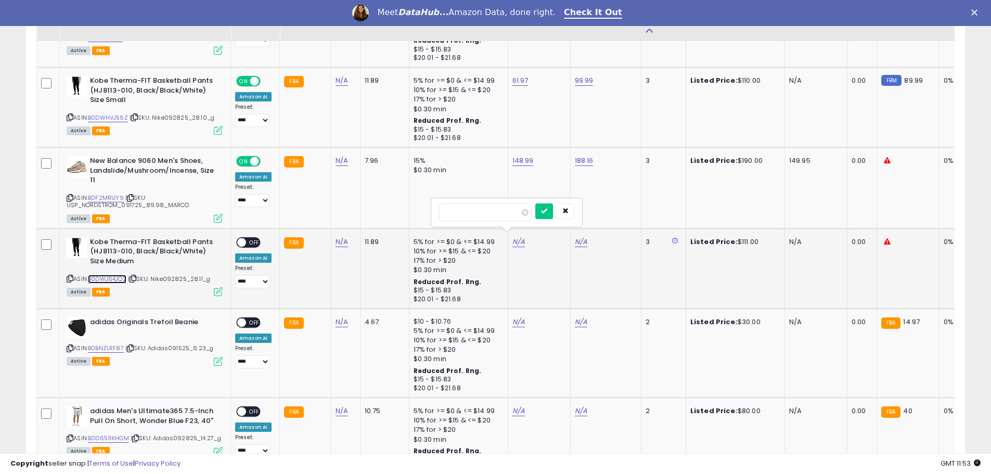
scroll to position [1515, 0]
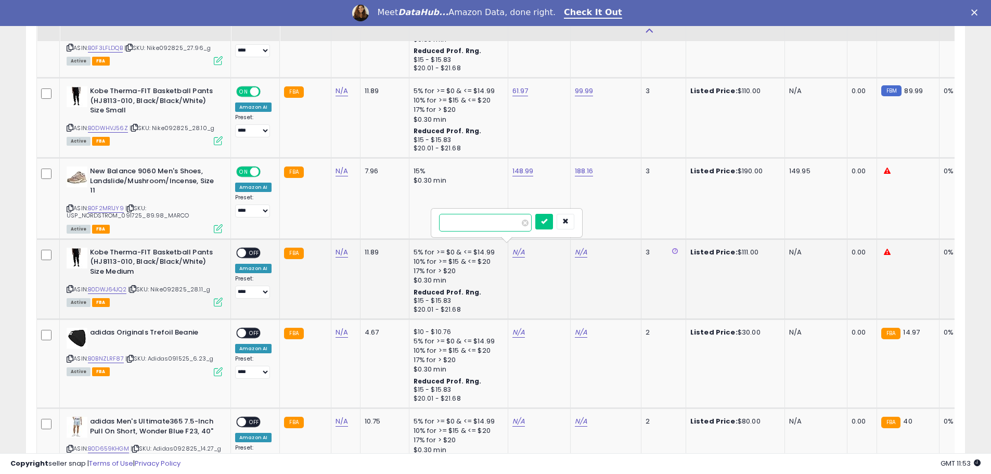
click at [481, 227] on input "number" at bounding box center [485, 223] width 93 height 18
type input "*****"
click button "submit" at bounding box center [544, 222] width 18 height 16
click at [581, 250] on link "N/A" at bounding box center [581, 252] width 12 height 10
click at [553, 222] on input "number" at bounding box center [548, 223] width 93 height 18
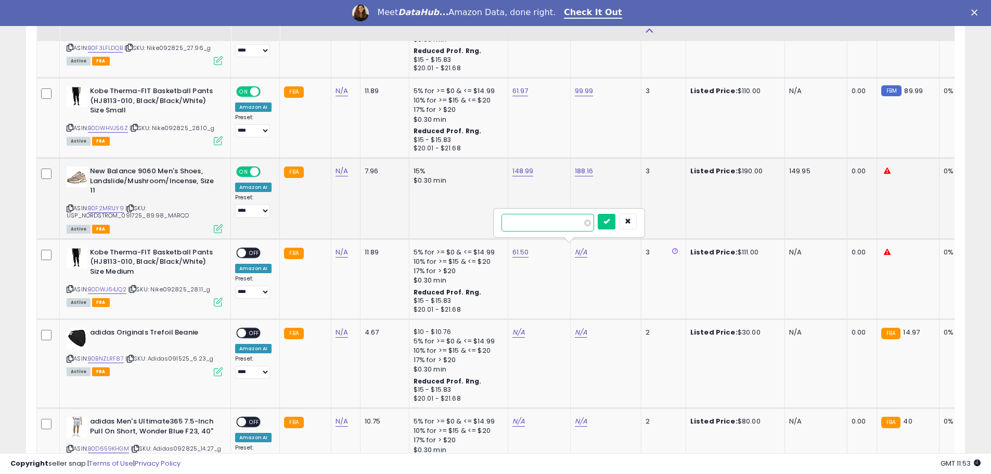
type input "*****"
click button "submit" at bounding box center [607, 222] width 18 height 16
click at [254, 249] on span "OFF" at bounding box center [254, 252] width 17 height 9
click at [72, 286] on icon at bounding box center [70, 289] width 7 height 6
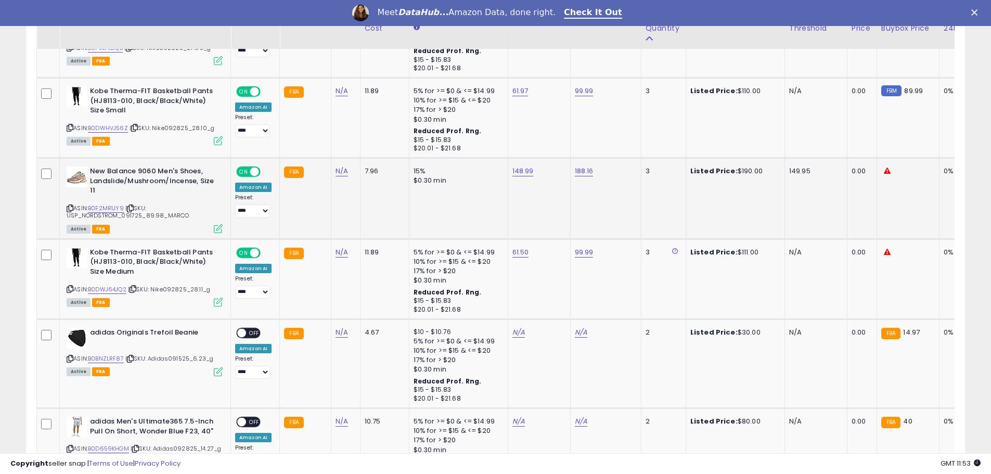
scroll to position [1619, 0]
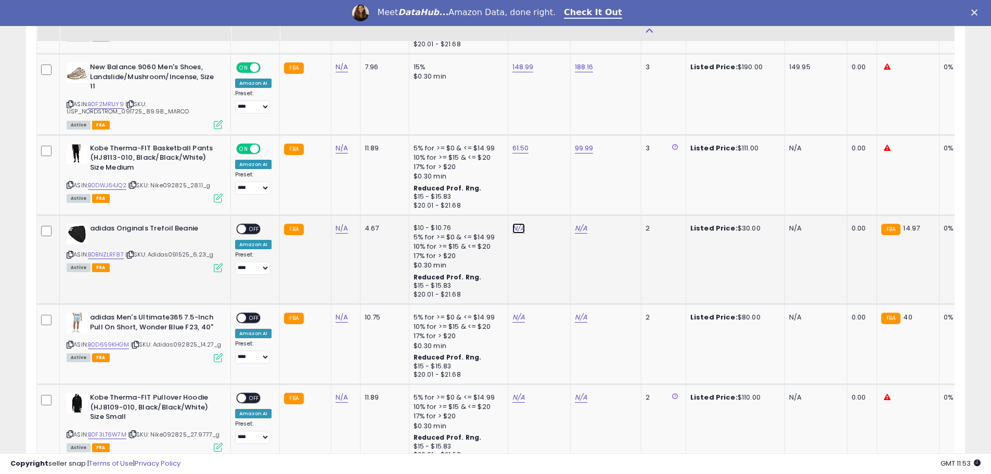
click at [515, 226] on link "N/A" at bounding box center [519, 228] width 12 height 10
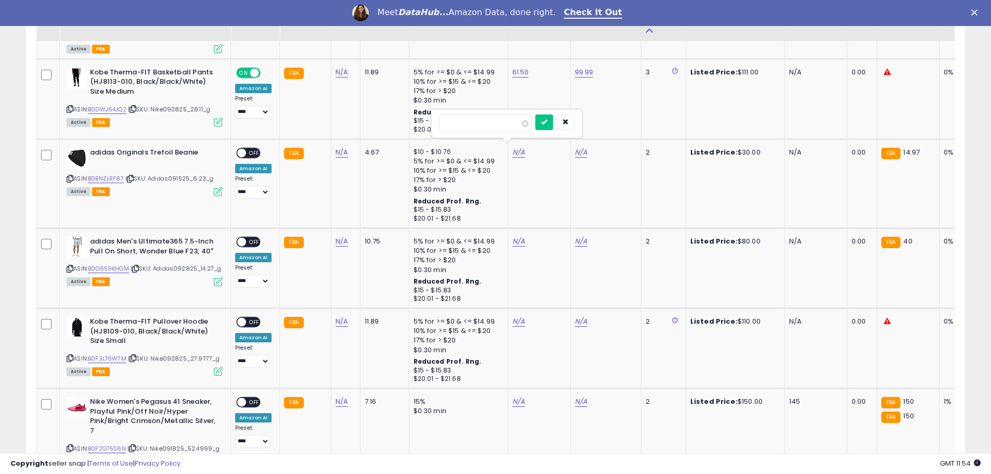
scroll to position [1723, 0]
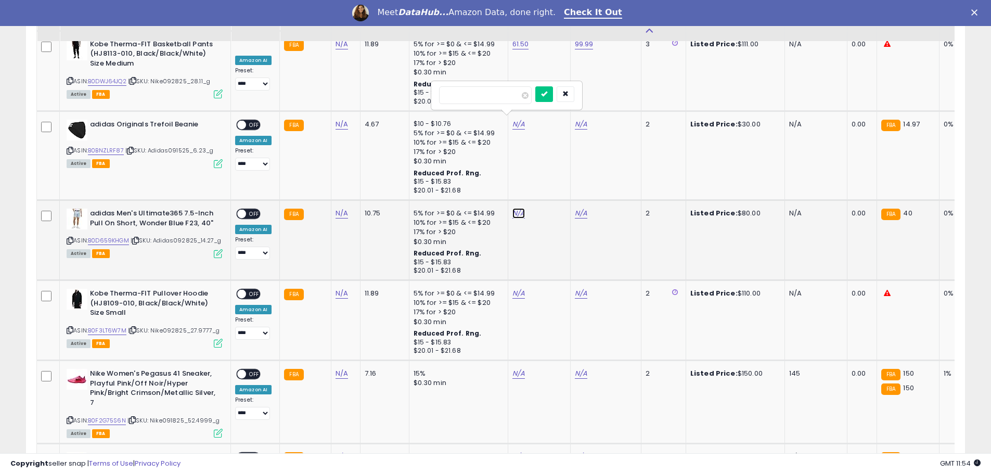
click at [514, 209] on link "N/A" at bounding box center [519, 213] width 12 height 10
click at [107, 237] on link "B0D659KHGM" at bounding box center [108, 240] width 41 height 9
click at [517, 290] on link "N/A" at bounding box center [519, 293] width 12 height 10
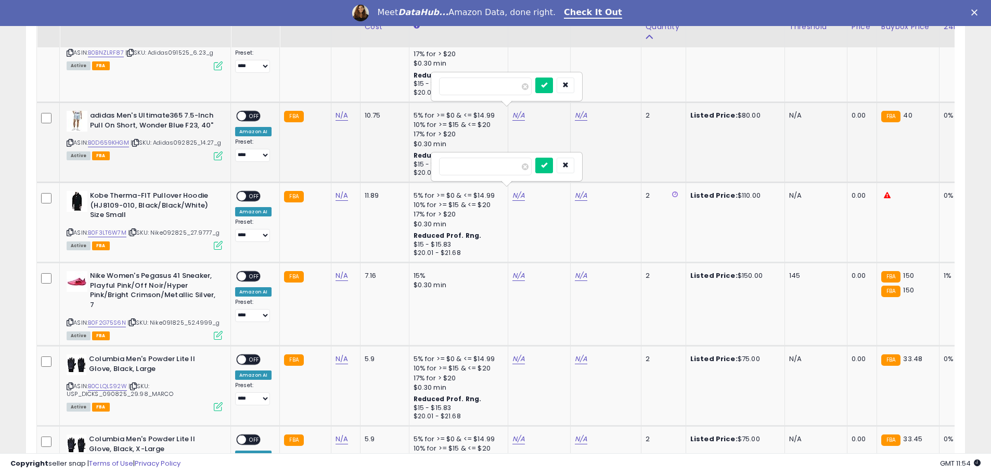
scroll to position [1828, 0]
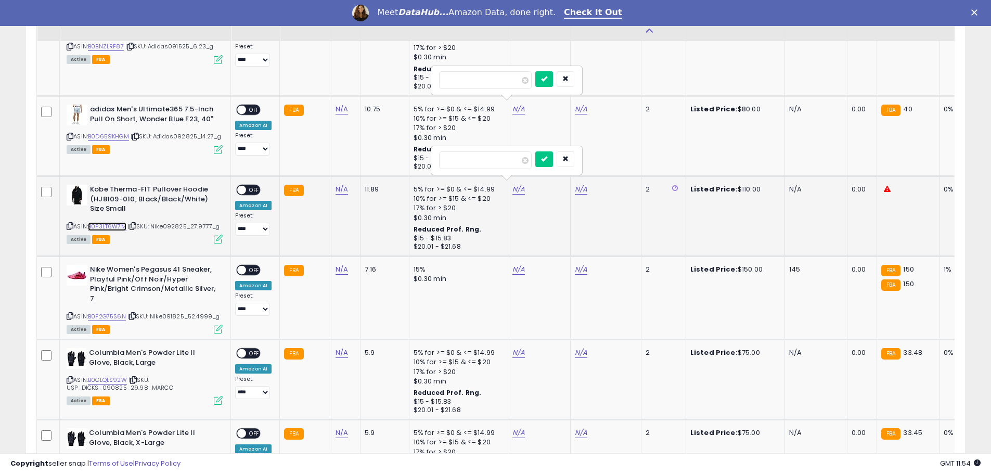
click at [106, 222] on link "B0F3LT6W7M" at bounding box center [107, 226] width 39 height 9
click at [466, 159] on input "number" at bounding box center [485, 160] width 93 height 18
type input "*****"
click button "submit" at bounding box center [544, 159] width 18 height 16
click at [581, 186] on link "N/A" at bounding box center [581, 189] width 12 height 10
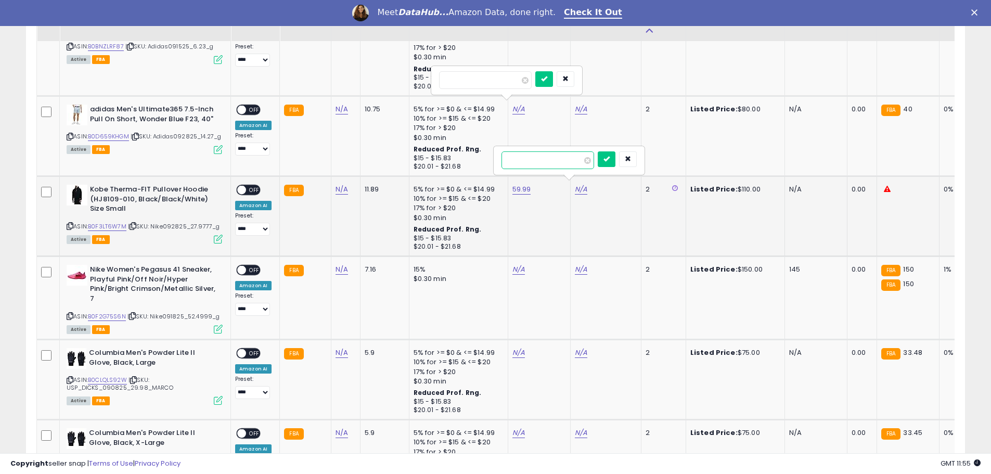
click at [531, 157] on input "number" at bounding box center [548, 160] width 93 height 18
type input "******"
click button "submit" at bounding box center [607, 159] width 18 height 16
drag, startPoint x: 257, startPoint y: 185, endPoint x: 206, endPoint y: 196, distance: 52.0
click at [257, 186] on span "OFF" at bounding box center [254, 190] width 17 height 9
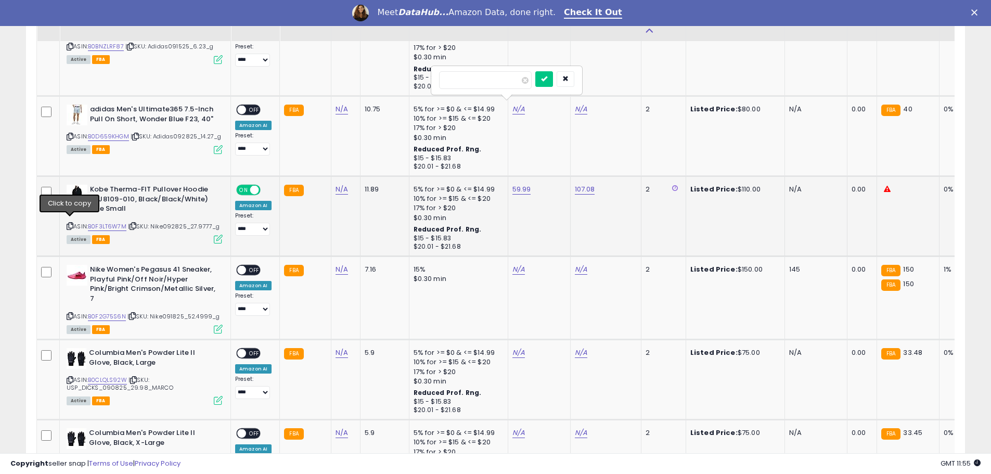
click at [73, 223] on icon at bounding box center [70, 226] width 7 height 6
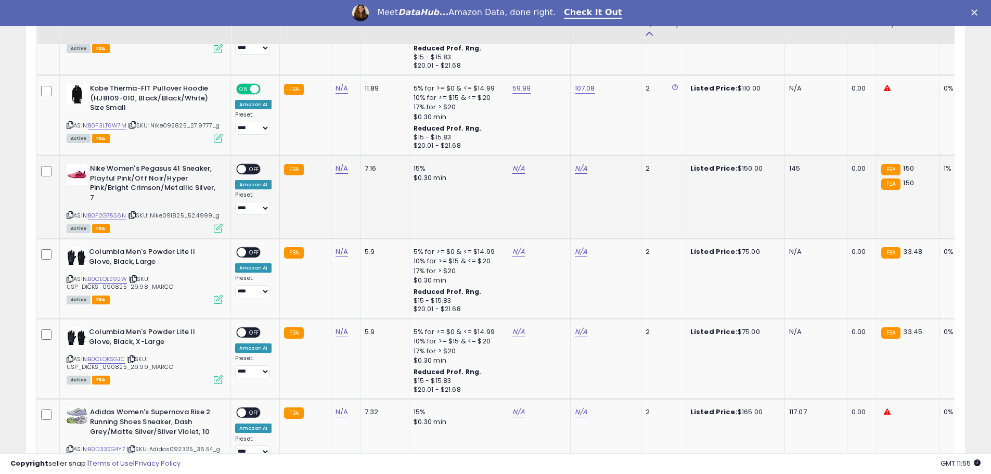
scroll to position [1880, 0]
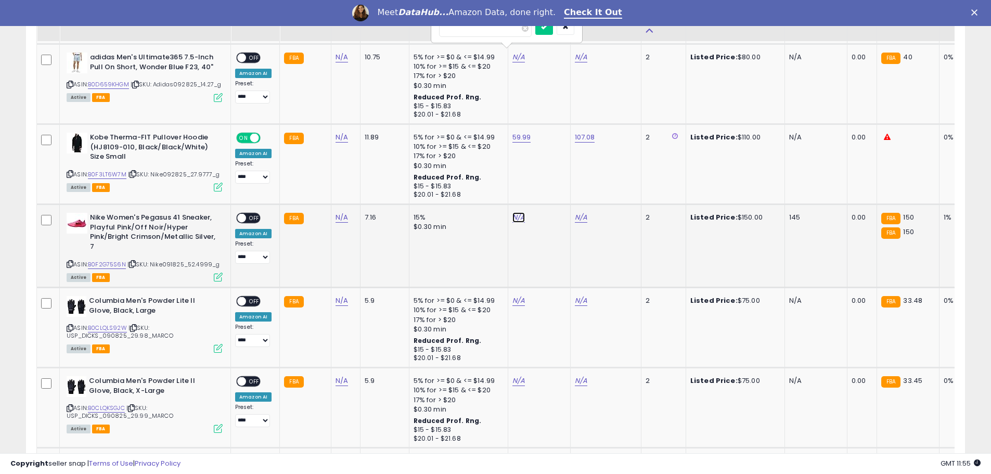
click at [513, 215] on link "N/A" at bounding box center [519, 217] width 12 height 10
click at [103, 260] on link "B0F2G75S6N" at bounding box center [107, 264] width 38 height 9
click at [496, 183] on input "number" at bounding box center [485, 189] width 93 height 18
type input "*****"
click button "submit" at bounding box center [544, 188] width 18 height 16
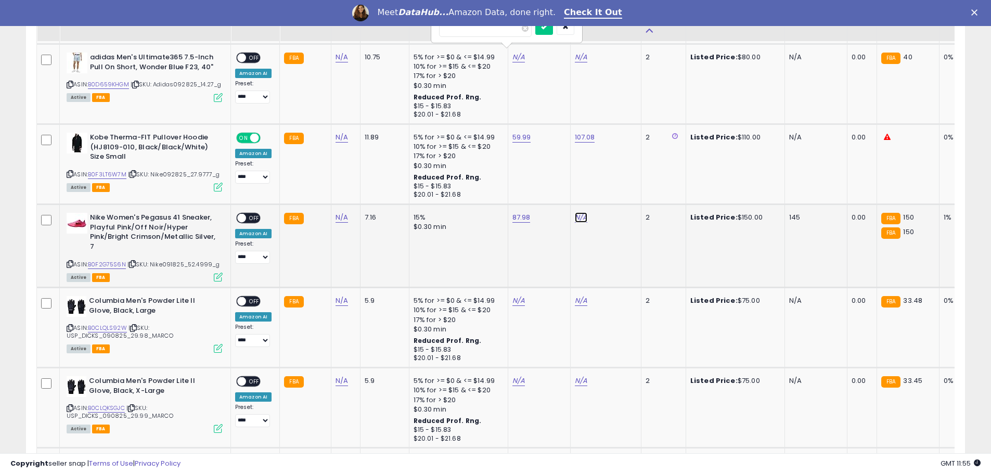
click at [579, 213] on link "N/A" at bounding box center [581, 217] width 12 height 10
click at [514, 184] on input "number" at bounding box center [548, 189] width 93 height 18
type input "******"
click button "submit" at bounding box center [607, 188] width 18 height 16
drag, startPoint x: 254, startPoint y: 214, endPoint x: 241, endPoint y: 235, distance: 24.8
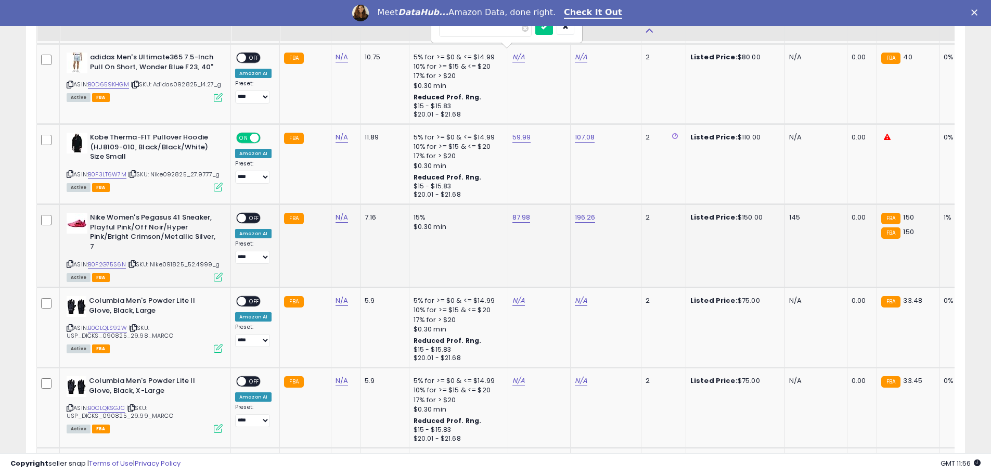
click at [252, 218] on span "OFF" at bounding box center [254, 218] width 17 height 9
click at [68, 261] on icon at bounding box center [70, 264] width 7 height 6
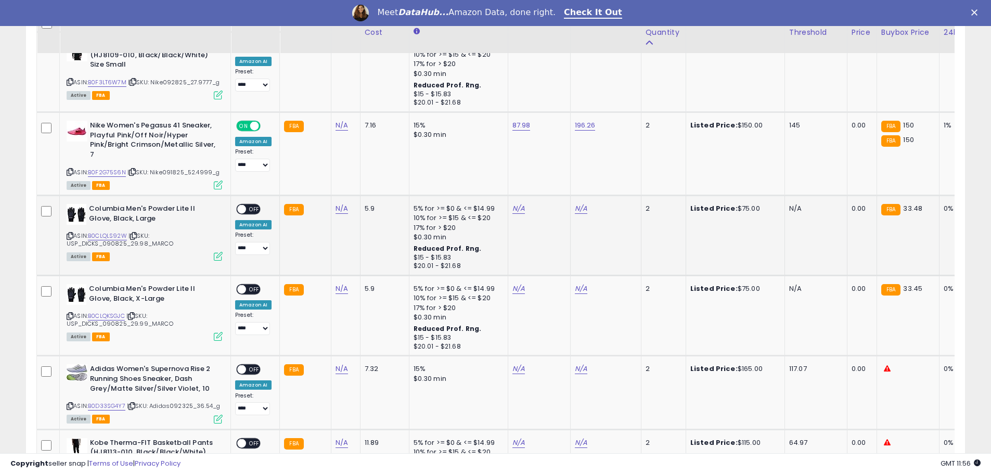
scroll to position [1984, 0]
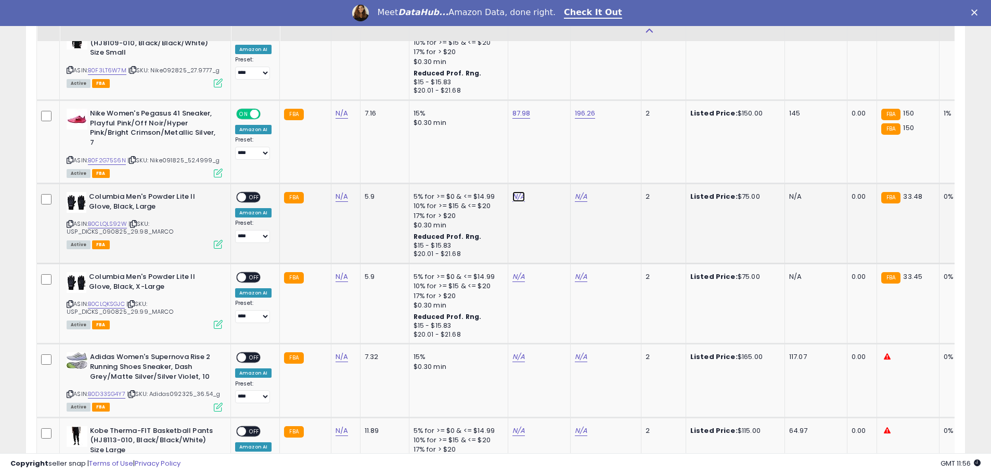
click at [518, 192] on link "N/A" at bounding box center [519, 196] width 12 height 10
click at [110, 220] on link "B0CLQLS92W" at bounding box center [107, 224] width 39 height 9
click at [515, 275] on link "N/A" at bounding box center [519, 277] width 12 height 10
click at [106, 301] on link "B0CLQKSGJC" at bounding box center [106, 304] width 37 height 9
click at [71, 221] on icon at bounding box center [70, 224] width 7 height 6
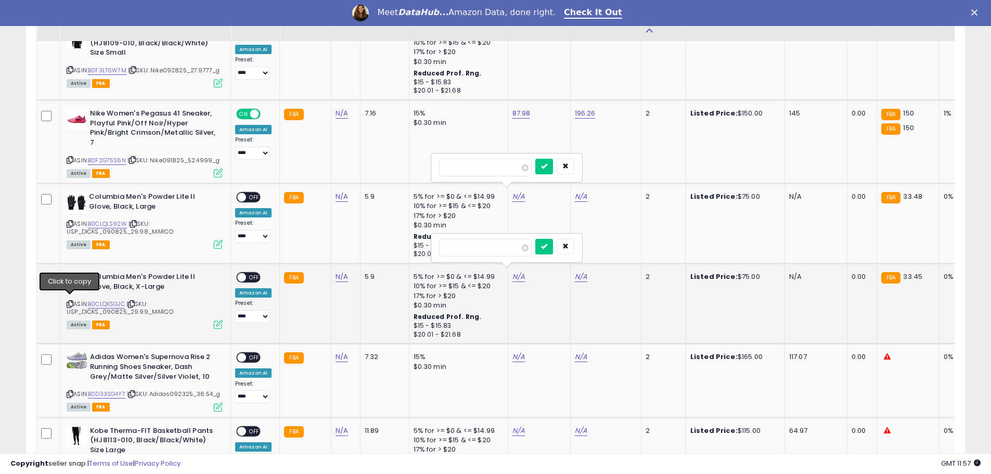
click at [72, 301] on icon at bounding box center [70, 304] width 7 height 6
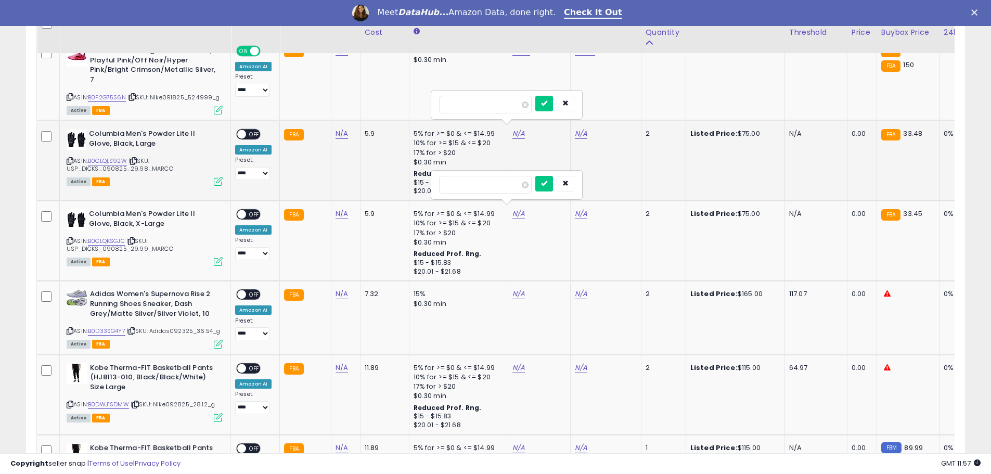
scroll to position [2088, 0]
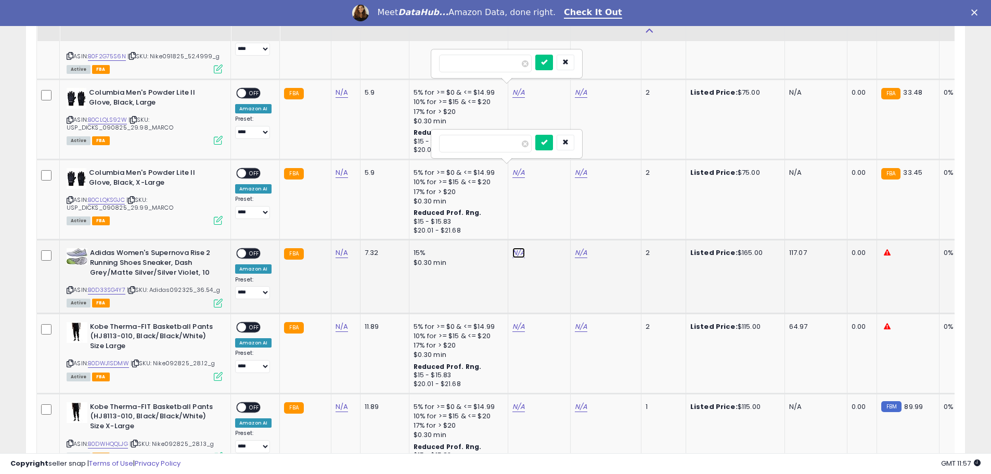
click at [517, 250] on link "N/A" at bounding box center [519, 253] width 12 height 10
click at [107, 286] on link "B0D33SG4Y7" at bounding box center [106, 290] width 37 height 9
click at [464, 221] on input "number" at bounding box center [485, 224] width 93 height 18
type input "*****"
click button "submit" at bounding box center [544, 223] width 18 height 16
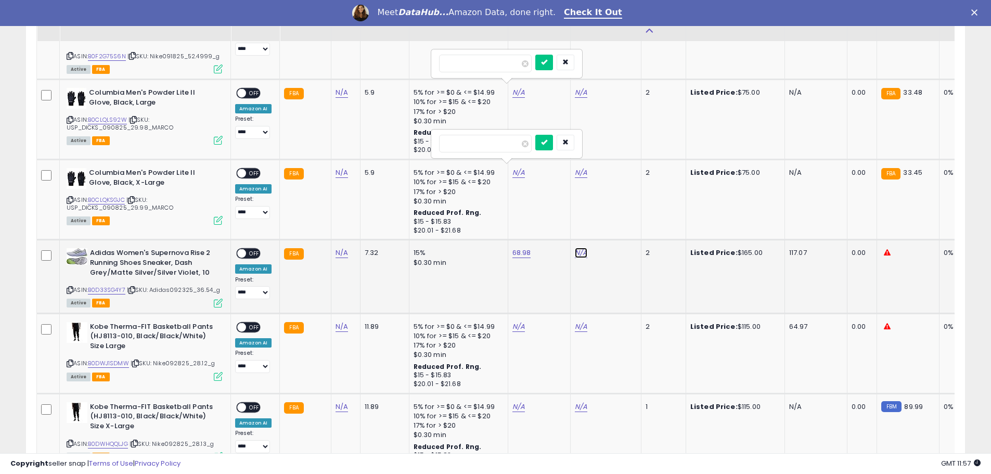
click at [578, 248] on link "N/A" at bounding box center [581, 253] width 12 height 10
click at [537, 220] on input "number" at bounding box center [548, 224] width 93 height 18
type input "******"
click button "submit" at bounding box center [607, 223] width 18 height 16
drag, startPoint x: 257, startPoint y: 251, endPoint x: 243, endPoint y: 260, distance: 16.6
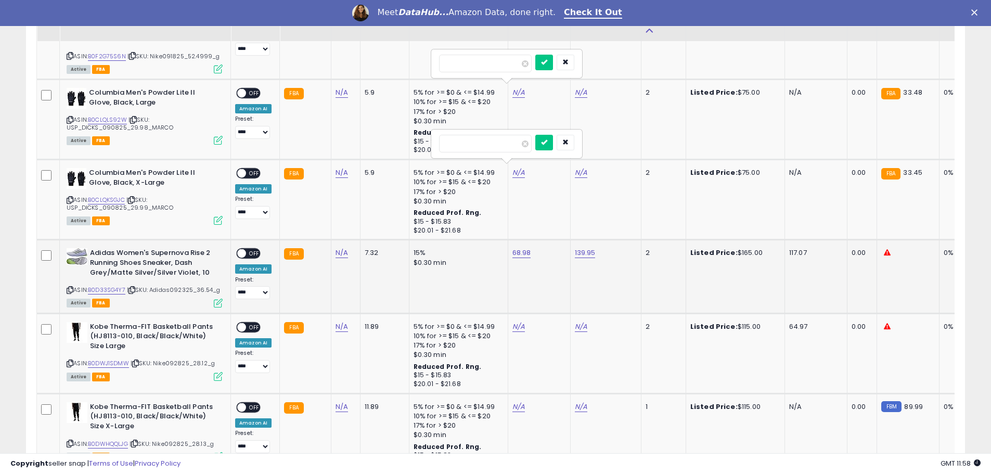
click at [254, 254] on span "OFF" at bounding box center [254, 253] width 17 height 9
click at [70, 287] on icon at bounding box center [70, 290] width 7 height 6
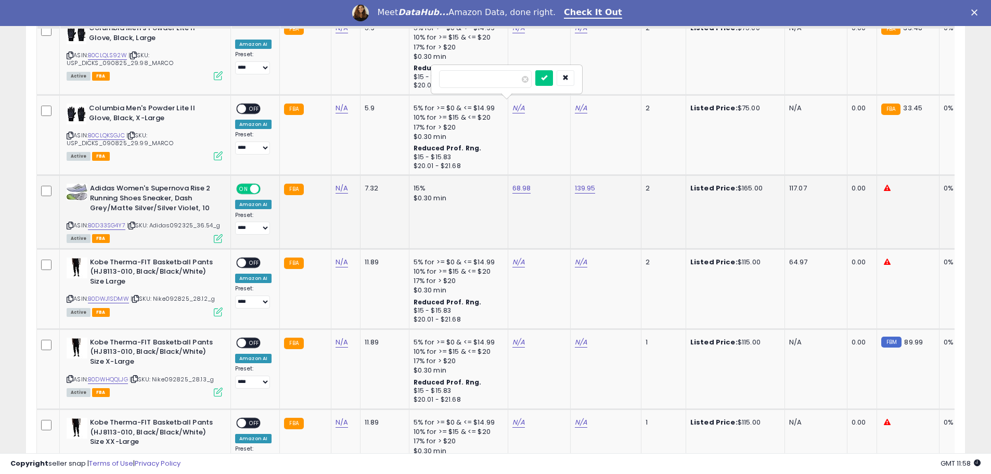
scroll to position [2244, 0]
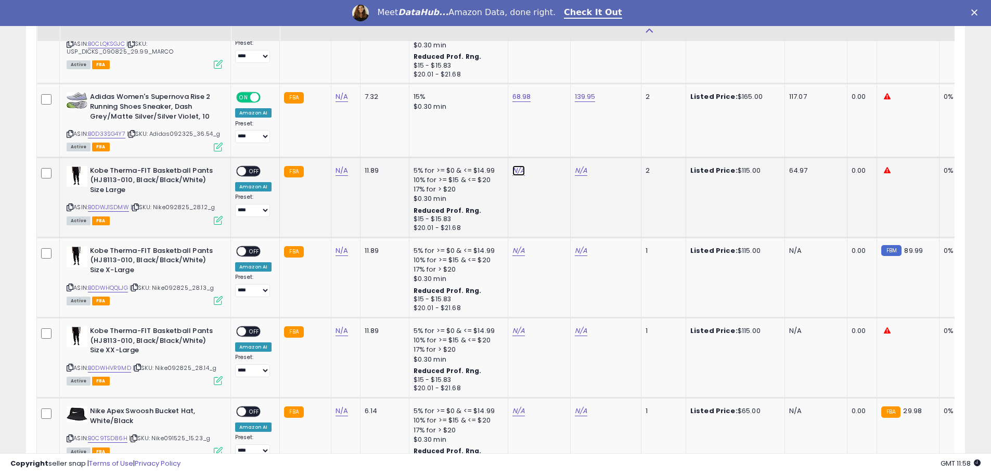
click at [514, 168] on link "N/A" at bounding box center [519, 170] width 12 height 10
click at [112, 203] on link "B0DWJ1SDMW" at bounding box center [108, 207] width 41 height 9
click at [577, 165] on link "N/A" at bounding box center [581, 170] width 12 height 10
type input "*****"
click button "submit" at bounding box center [607, 140] width 18 height 16
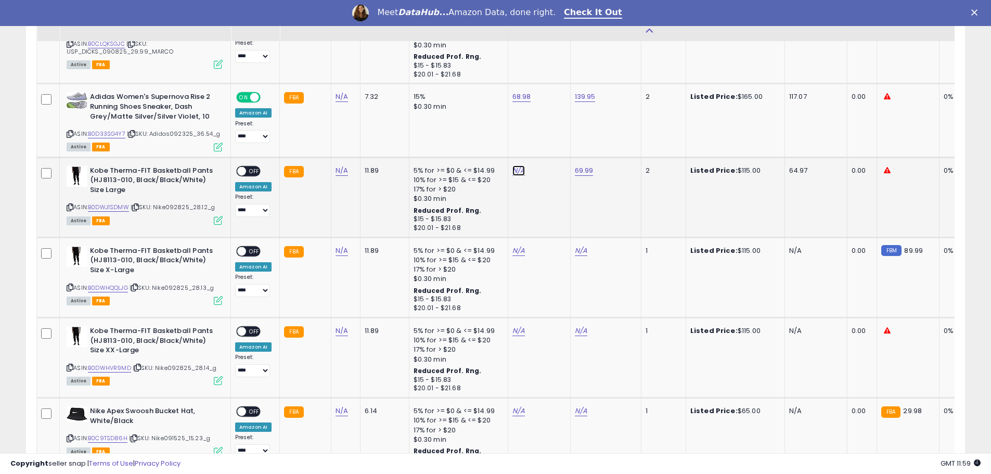
click at [517, 165] on link "N/A" at bounding box center [519, 170] width 12 height 10
click at [469, 145] on input "number" at bounding box center [485, 141] width 93 height 18
type input "*****"
click button "submit" at bounding box center [544, 140] width 18 height 16
click at [579, 167] on link "69.99" at bounding box center [584, 170] width 19 height 10
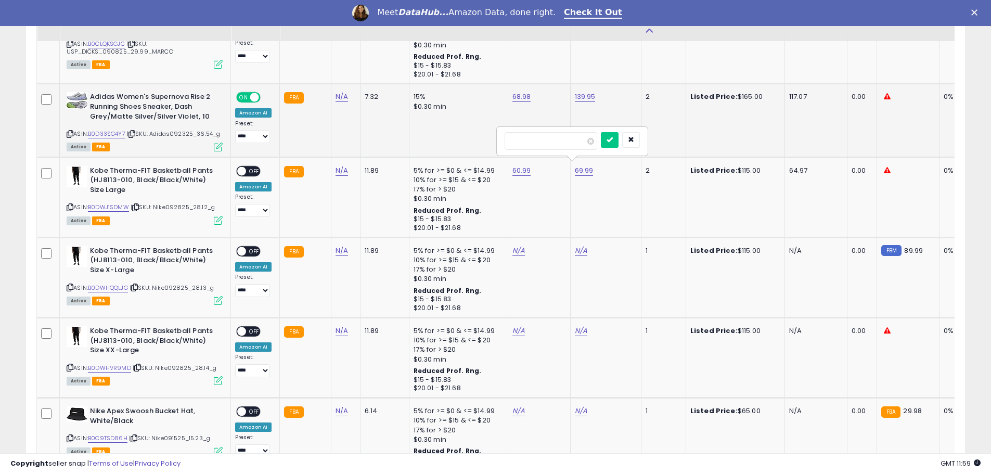
drag, startPoint x: 532, startPoint y: 139, endPoint x: 488, endPoint y: 142, distance: 44.8
click at [488, 142] on tbody "**********" at bounding box center [810, 274] width 1547 height 3891
type input "******"
click button "submit" at bounding box center [610, 140] width 18 height 16
drag, startPoint x: 252, startPoint y: 168, endPoint x: 224, endPoint y: 190, distance: 36.2
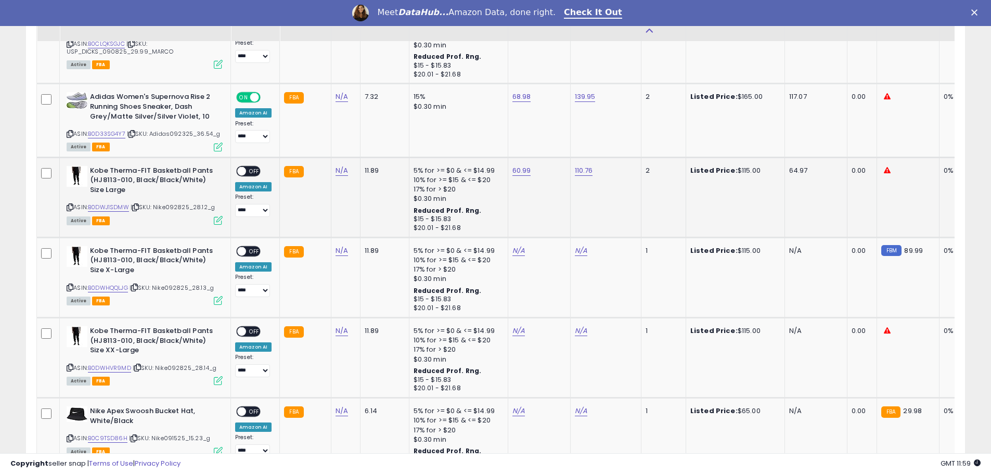
click at [249, 171] on div "ON OFF" at bounding box center [237, 171] width 24 height 9
click at [252, 167] on span "OFF" at bounding box center [254, 171] width 17 height 9
click at [71, 205] on icon at bounding box center [70, 208] width 7 height 6
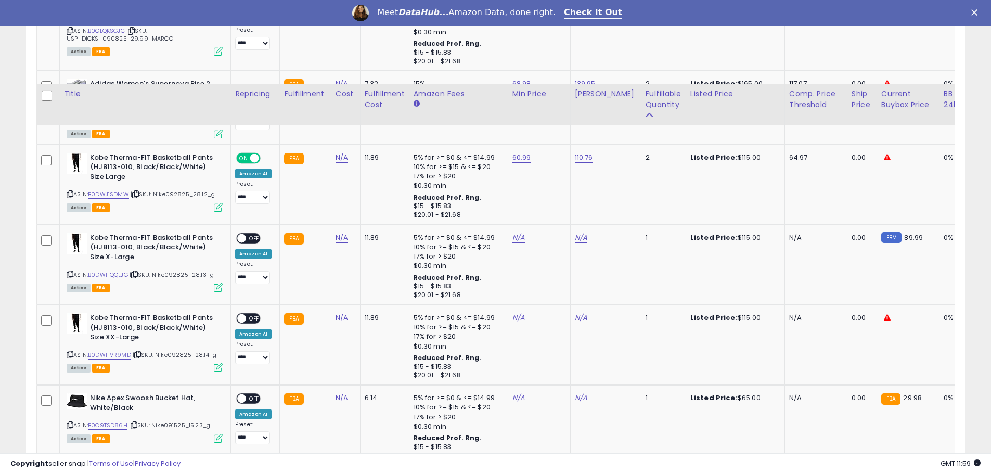
scroll to position [2348, 0]
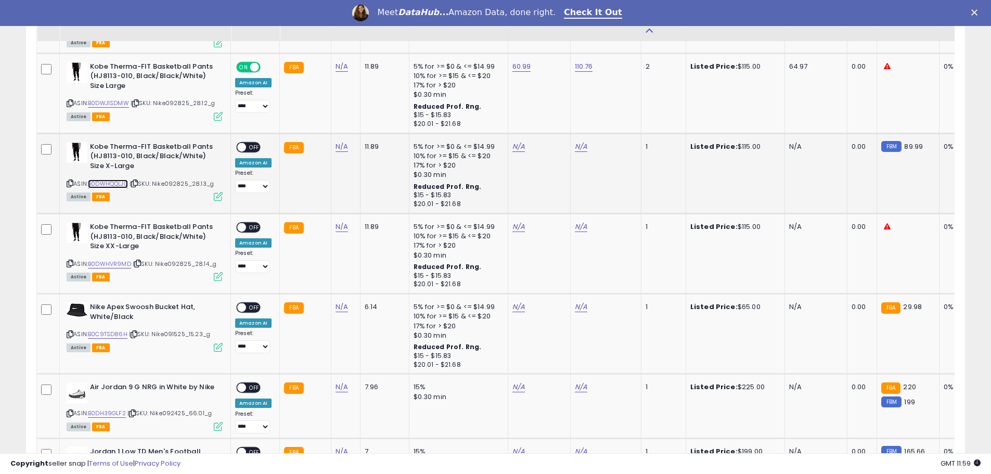
drag, startPoint x: 105, startPoint y: 178, endPoint x: 127, endPoint y: 156, distance: 31.6
click at [105, 180] on link "B0DWHQQLJG" at bounding box center [108, 184] width 40 height 9
click at [515, 145] on link "N/A" at bounding box center [519, 147] width 12 height 10
click at [452, 421] on td "15% $0.30 min" at bounding box center [458, 406] width 99 height 65
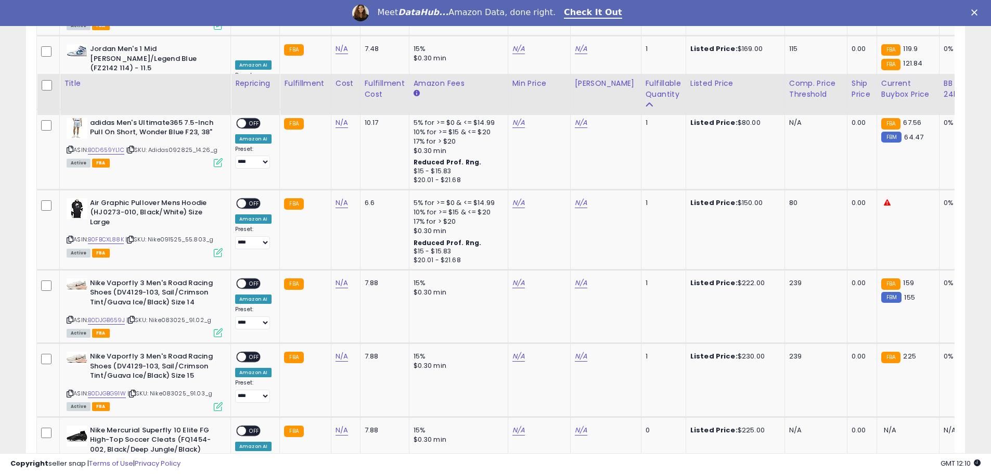
scroll to position [3233, 0]
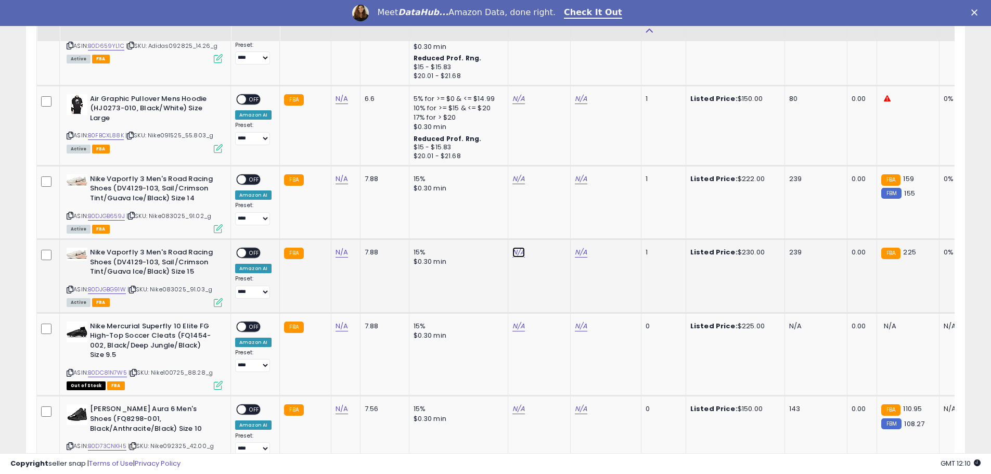
click at [516, 250] on link "N/A" at bounding box center [519, 252] width 12 height 10
click at [100, 285] on link "B0DJGBG91W" at bounding box center [107, 289] width 38 height 9
click at [466, 226] on input "number" at bounding box center [485, 223] width 93 height 18
type input "******"
click button "submit" at bounding box center [544, 222] width 18 height 16
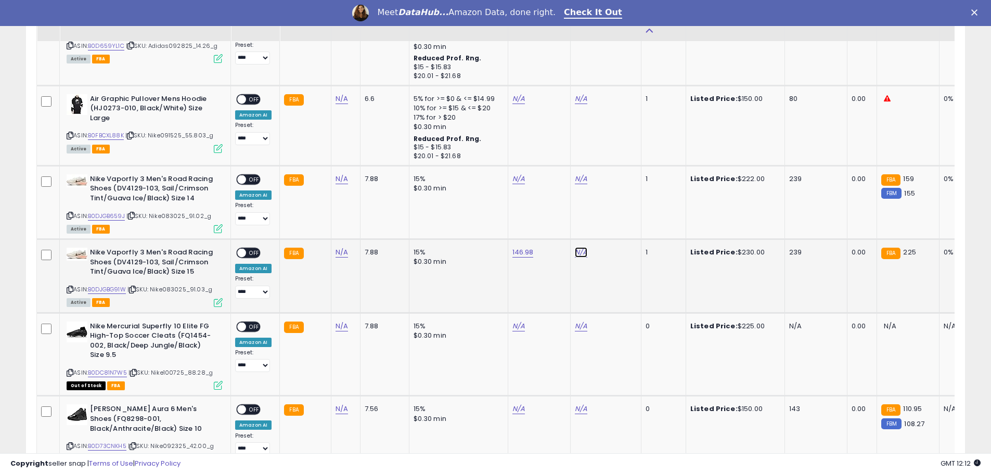
click at [580, 251] on link "N/A" at bounding box center [581, 252] width 12 height 10
click at [540, 219] on input "number" at bounding box center [548, 223] width 93 height 18
type input "******"
click button "submit" at bounding box center [607, 222] width 18 height 16
click at [251, 252] on span "OFF" at bounding box center [254, 253] width 17 height 9
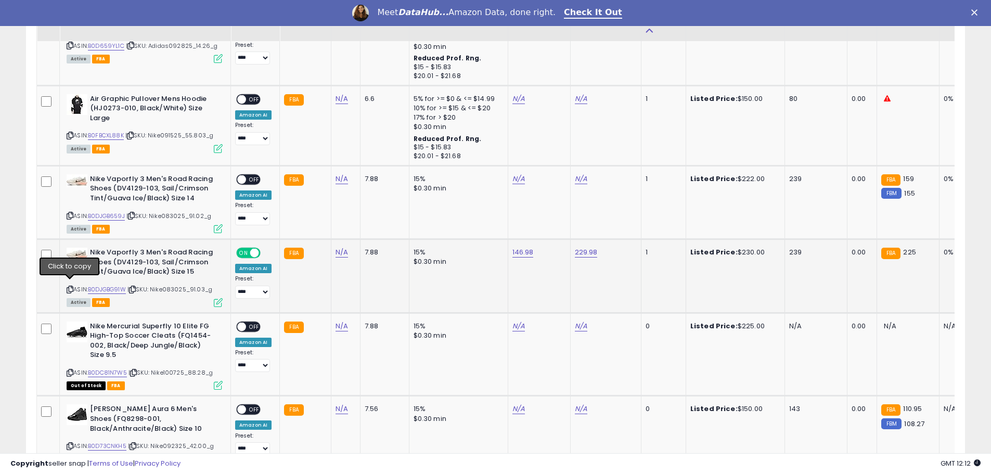
click at [68, 287] on icon at bounding box center [70, 290] width 7 height 6
click at [515, 176] on link "N/A" at bounding box center [519, 179] width 12 height 10
click at [110, 212] on link "B0DJGB659J" at bounding box center [106, 216] width 37 height 9
click at [503, 154] on input "number" at bounding box center [485, 149] width 93 height 18
type input "******"
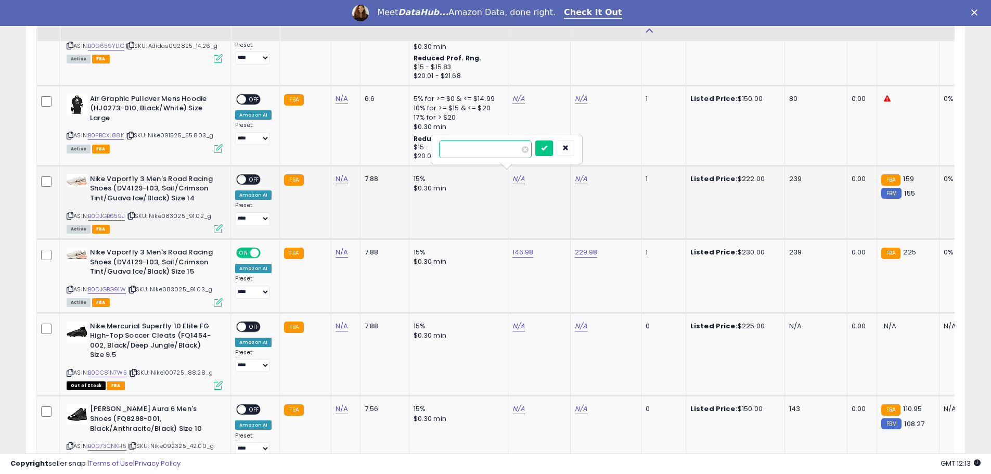
click button "submit" at bounding box center [544, 148] width 18 height 16
click at [581, 176] on link "N/A" at bounding box center [581, 179] width 12 height 10
click at [519, 148] on input "number" at bounding box center [548, 149] width 93 height 18
type input "******"
click button "submit" at bounding box center [607, 148] width 18 height 16
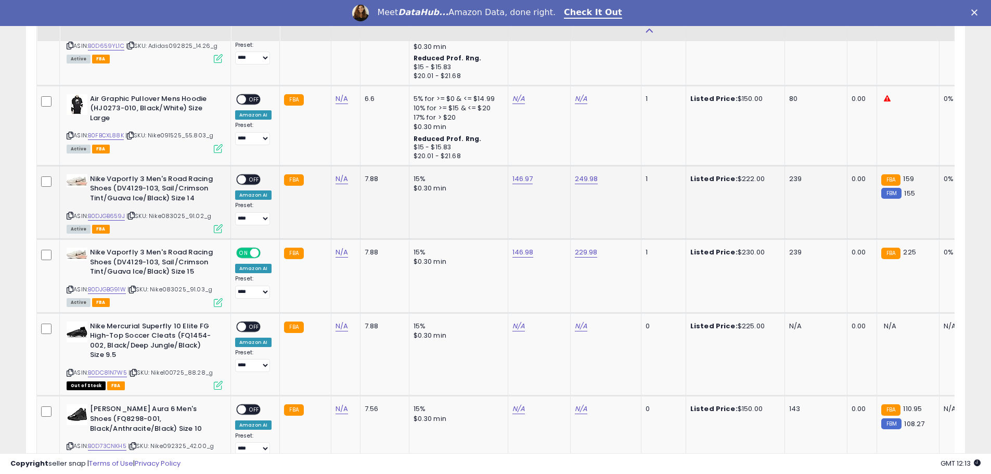
click at [254, 176] on span "OFF" at bounding box center [254, 179] width 17 height 9
click at [69, 213] on icon at bounding box center [70, 216] width 7 height 6
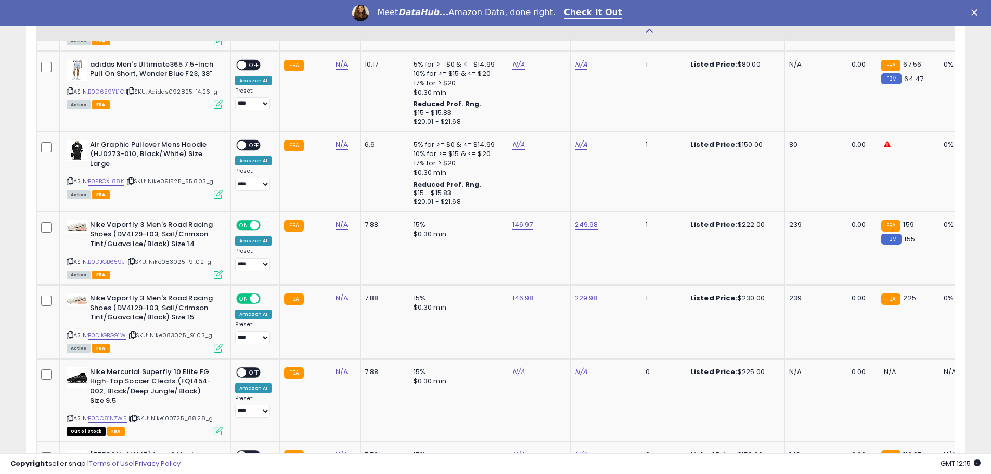
scroll to position [3180, 0]
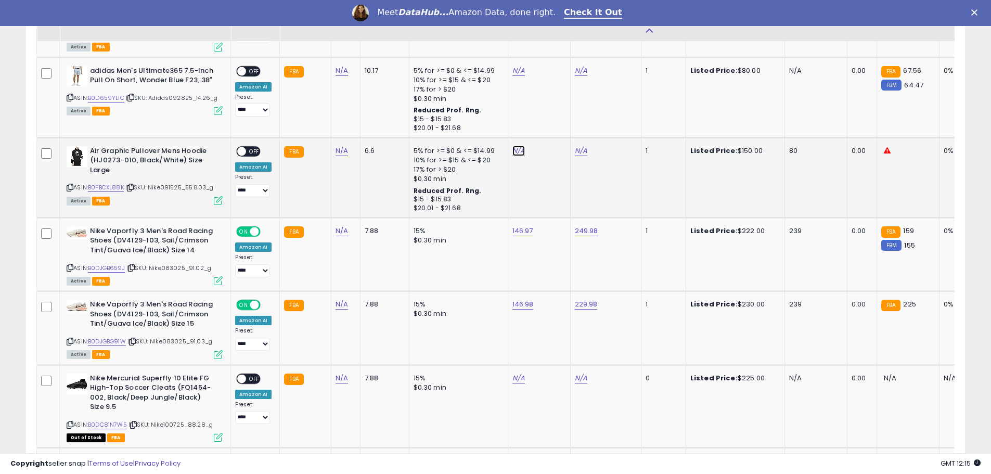
click at [517, 146] on link "N/A" at bounding box center [519, 151] width 12 height 10
click at [107, 183] on link "B0FBCXL88K" at bounding box center [106, 187] width 36 height 9
click at [575, 146] on link "N/A" at bounding box center [581, 151] width 12 height 10
type input "******"
click button "submit" at bounding box center [607, 120] width 18 height 16
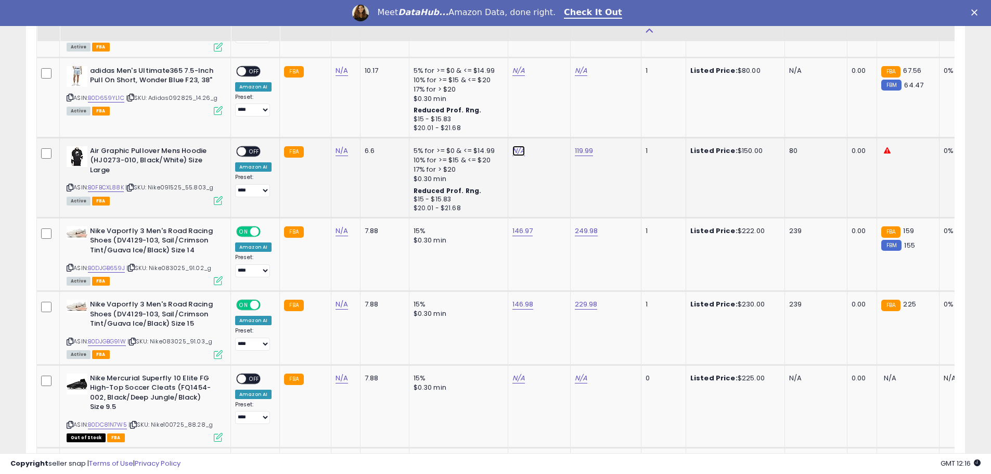
click at [513, 148] on link "N/A" at bounding box center [519, 151] width 12 height 10
click at [500, 118] on input "number" at bounding box center [485, 121] width 93 height 18
type input "*****"
click button "submit" at bounding box center [544, 120] width 18 height 16
click at [252, 147] on span "OFF" at bounding box center [254, 151] width 17 height 9
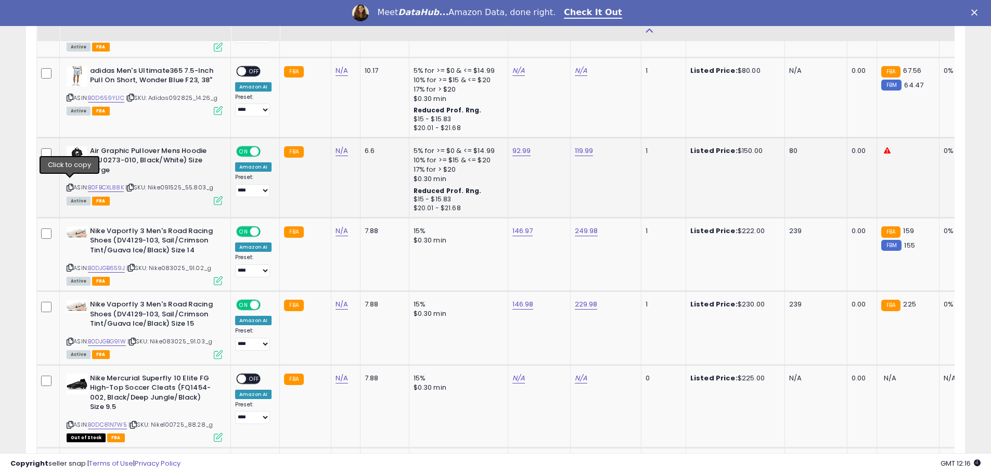
click at [70, 185] on icon at bounding box center [70, 188] width 7 height 6
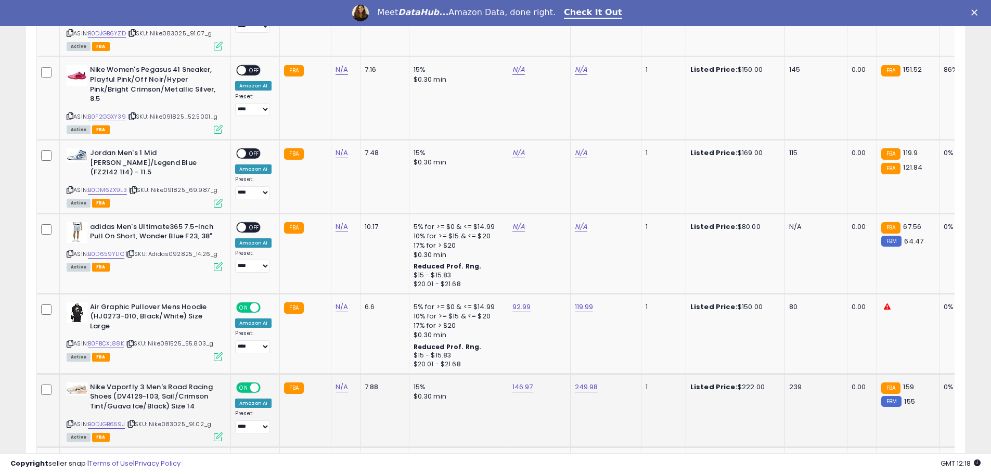
scroll to position [2972, 0]
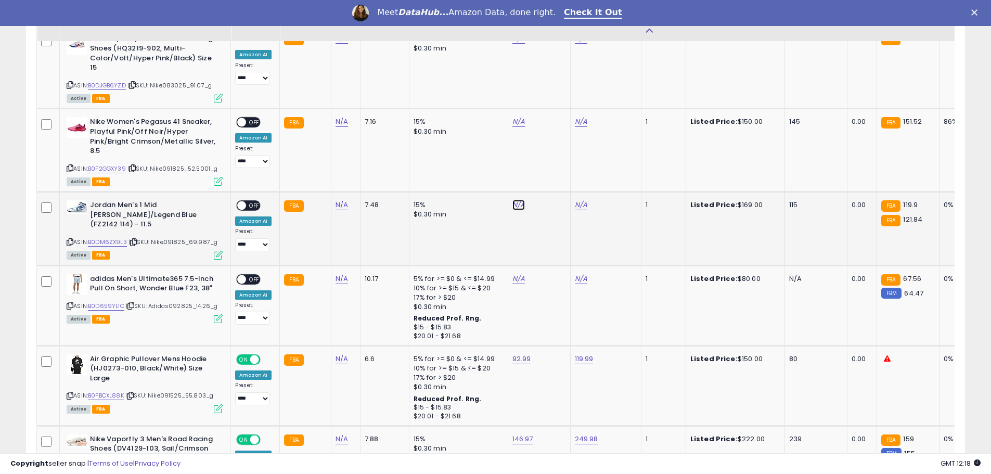
click at [518, 201] on link "N/A" at bounding box center [519, 205] width 12 height 10
click at [103, 240] on link "B0DM6ZX9L3" at bounding box center [107, 242] width 39 height 9
click at [512, 169] on input "number" at bounding box center [485, 176] width 93 height 18
type input "******"
click button "submit" at bounding box center [544, 175] width 18 height 16
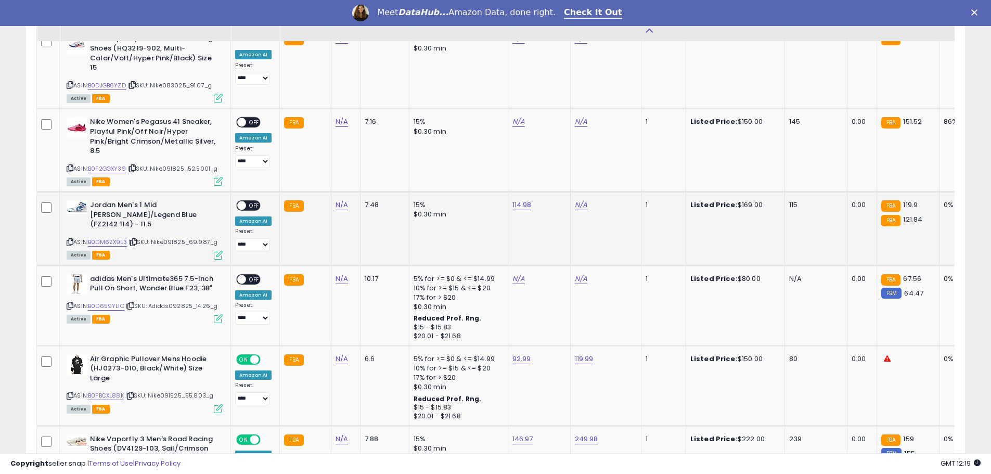
click at [585, 202] on div "N/A" at bounding box center [604, 204] width 58 height 9
click at [575, 201] on link "N/A" at bounding box center [581, 205] width 12 height 10
click at [540, 174] on input "number" at bounding box center [548, 176] width 93 height 18
type input "******"
click button "submit" at bounding box center [607, 175] width 18 height 16
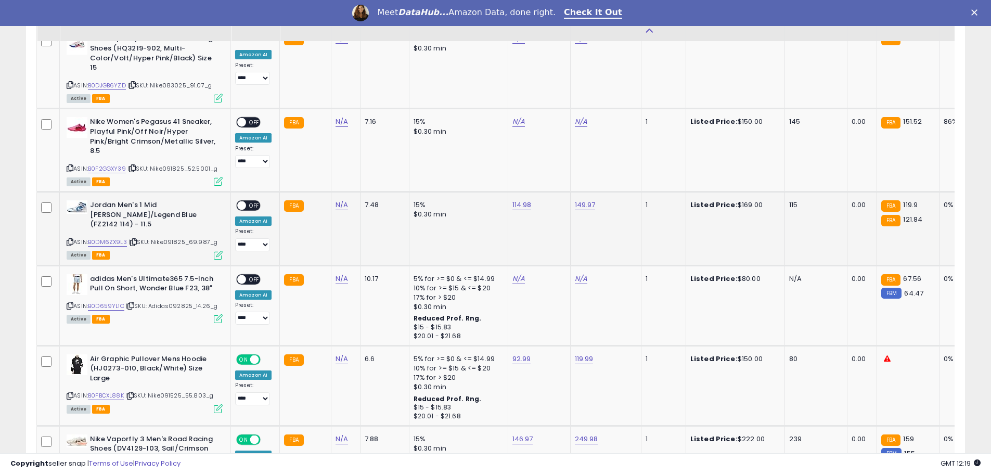
click at [254, 202] on span "OFF" at bounding box center [254, 205] width 17 height 9
click at [71, 239] on icon at bounding box center [70, 242] width 7 height 6
click at [519, 117] on link "N/A" at bounding box center [519, 122] width 12 height 10
click at [107, 164] on link "B0F2GGXY39" at bounding box center [107, 168] width 38 height 9
click at [455, 87] on input "number" at bounding box center [485, 93] width 93 height 18
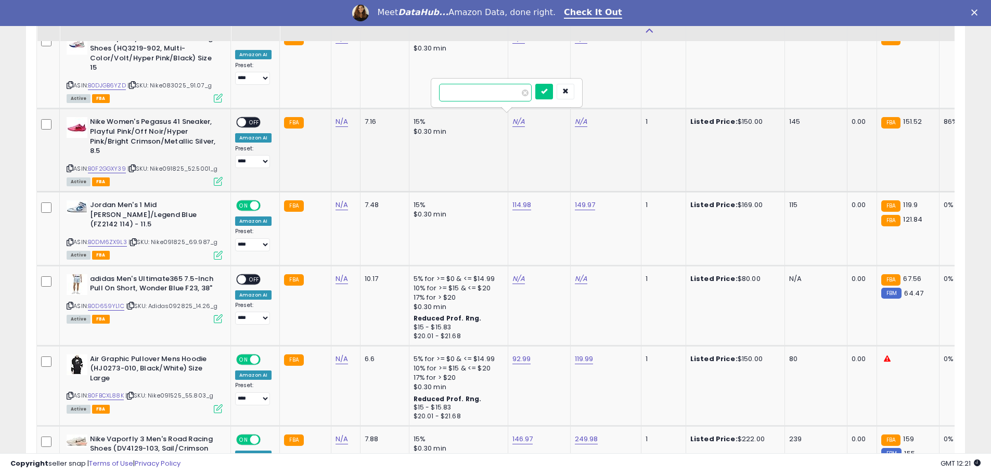
type input "*****"
click button "submit" at bounding box center [544, 92] width 18 height 16
click at [582, 120] on link "N/A" at bounding box center [581, 122] width 12 height 10
click at [522, 94] on input "number" at bounding box center [548, 93] width 93 height 18
type input "******"
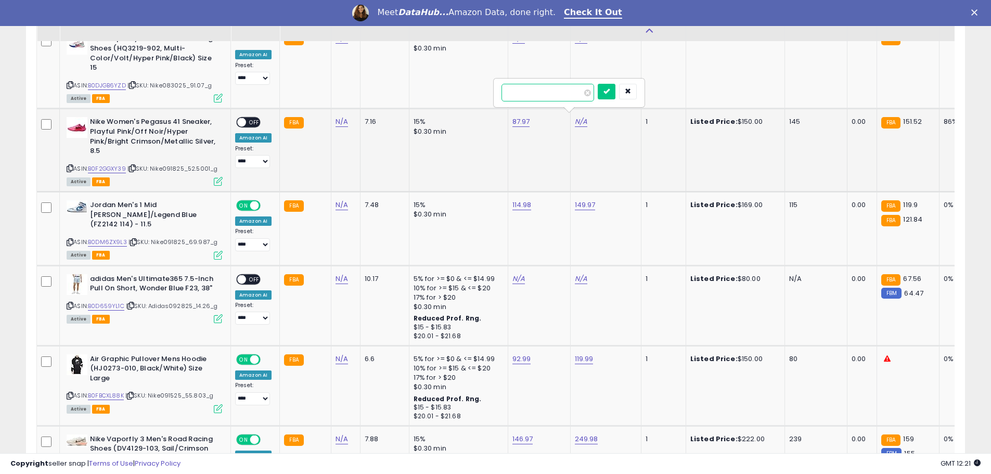
click button "submit" at bounding box center [607, 92] width 18 height 16
click at [252, 118] on span "OFF" at bounding box center [254, 122] width 17 height 9
click at [70, 165] on icon at bounding box center [70, 168] width 7 height 6
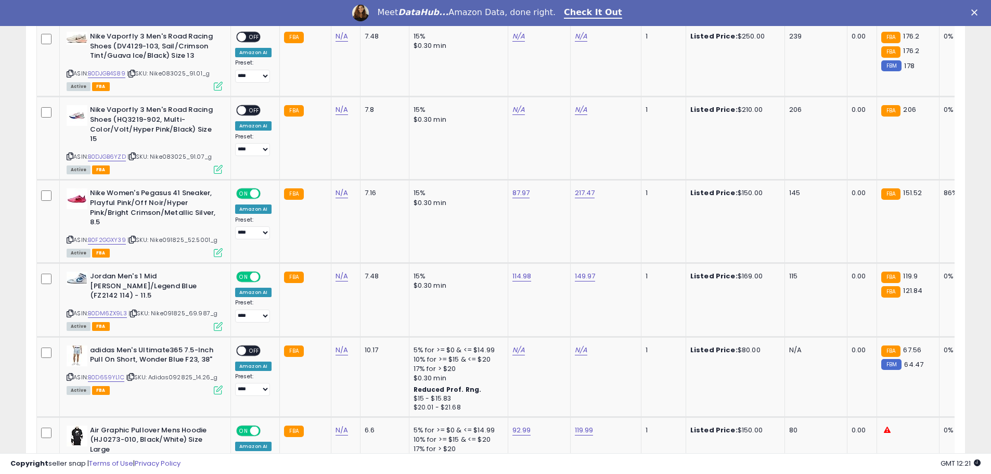
scroll to position [2816, 0]
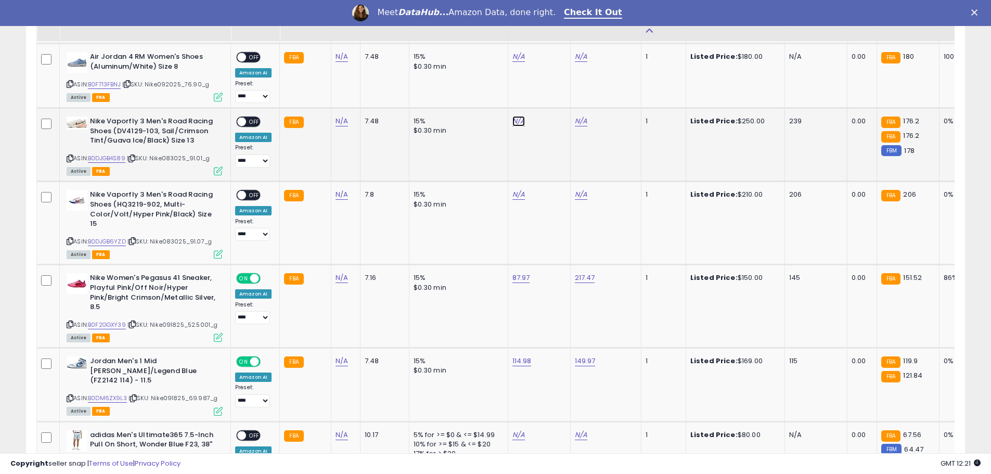
click at [515, 118] on link "N/A" at bounding box center [519, 121] width 12 height 10
click at [105, 154] on link "B0DJGB4S89" at bounding box center [106, 158] width 37 height 9
click at [469, 97] on input "number" at bounding box center [485, 92] width 93 height 18
type input "******"
click button "submit" at bounding box center [544, 91] width 18 height 16
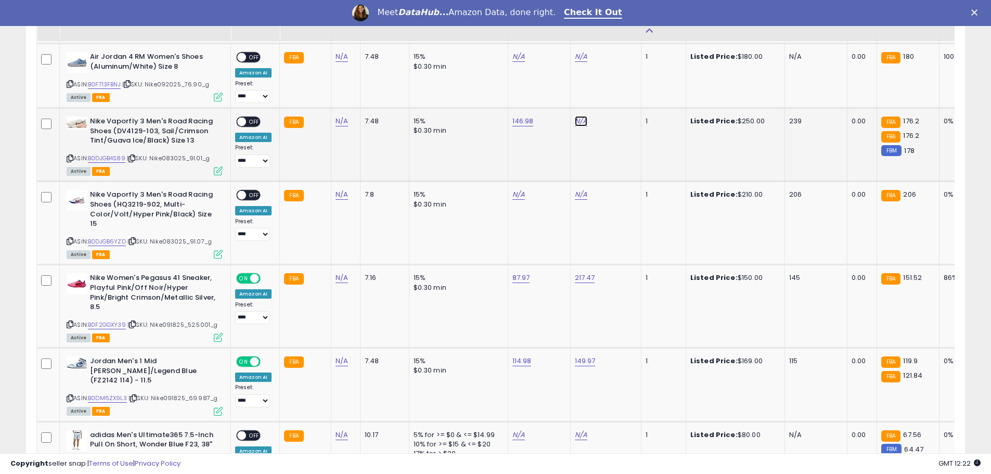
click at [575, 118] on link "N/A" at bounding box center [581, 121] width 12 height 10
click at [526, 98] on input "number" at bounding box center [548, 92] width 93 height 18
click at [541, 98] on input "number" at bounding box center [548, 92] width 93 height 18
type input "******"
click button "submit" at bounding box center [607, 91] width 18 height 16
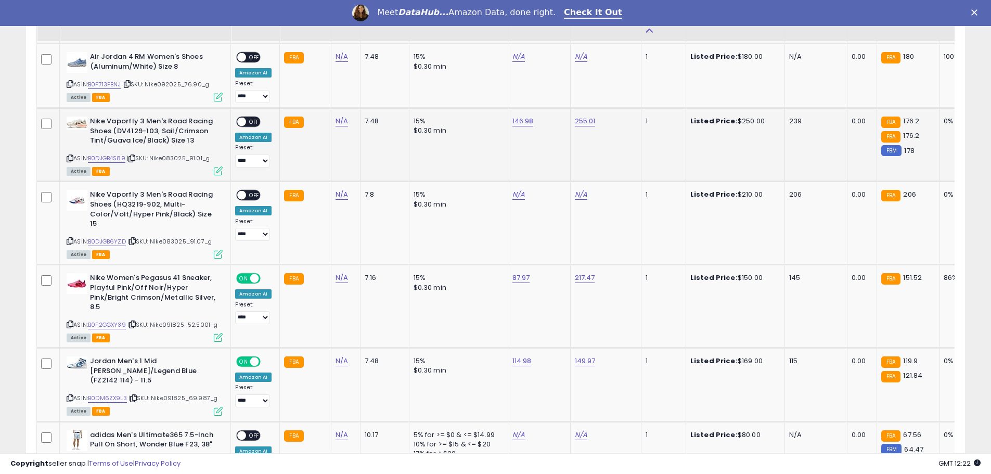
click at [251, 119] on span "OFF" at bounding box center [254, 122] width 17 height 9
click at [70, 156] on icon at bounding box center [70, 159] width 7 height 6
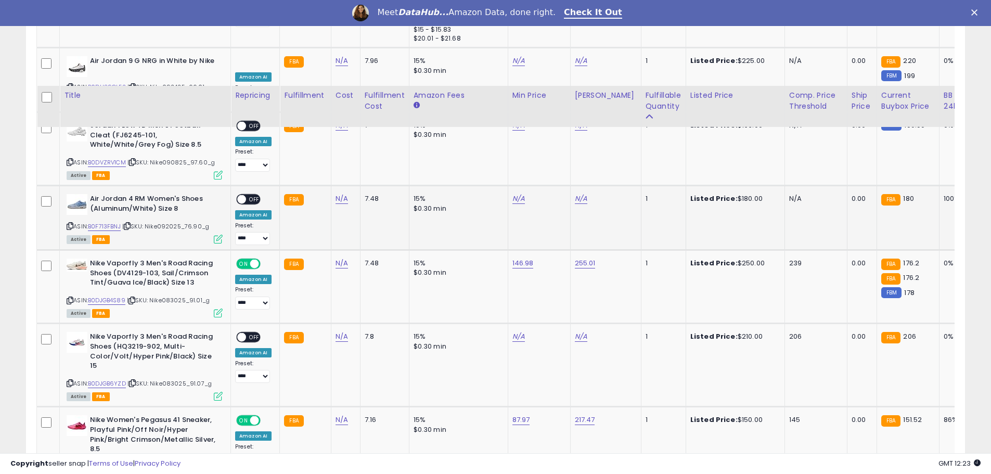
scroll to position [2764, 0]
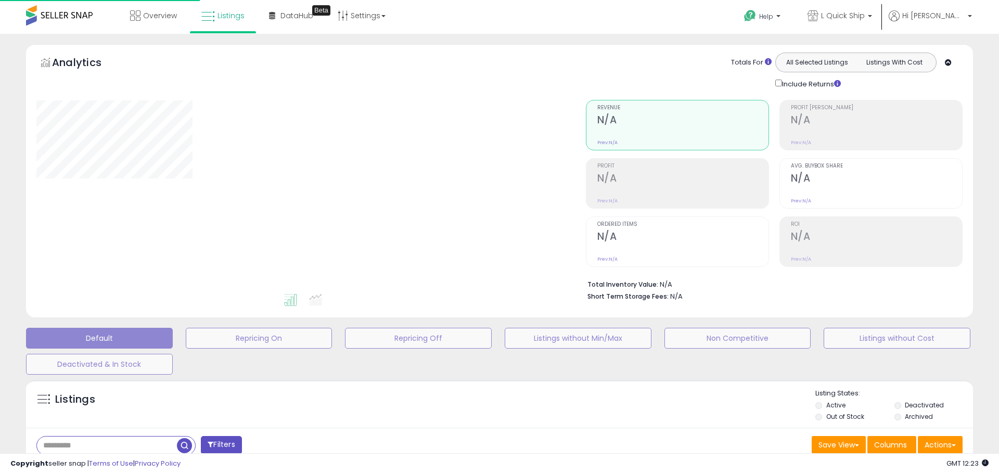
select select "**"
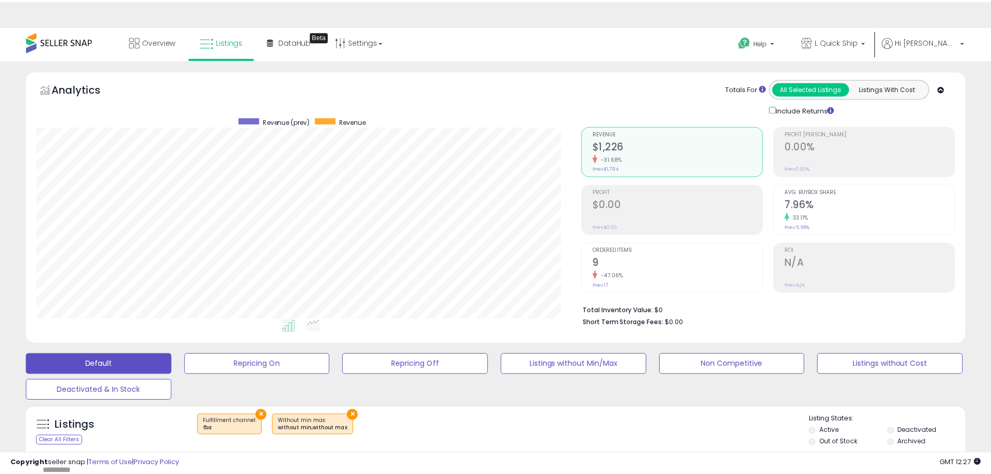
scroll to position [172, 0]
